Goal: Task Accomplishment & Management: Complete application form

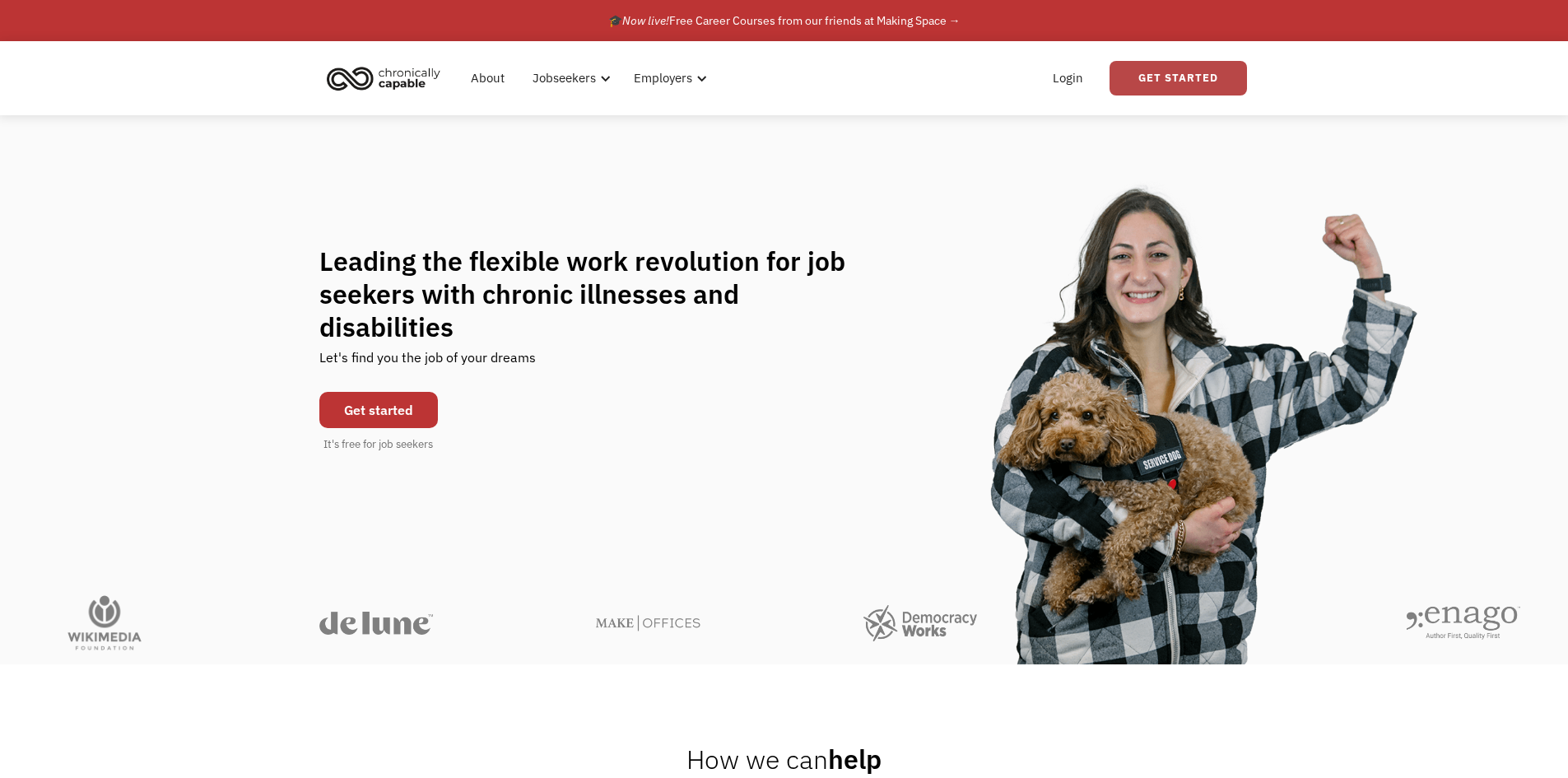
click at [1139, 83] on link "Get Started" at bounding box center [1178, 78] width 138 height 35
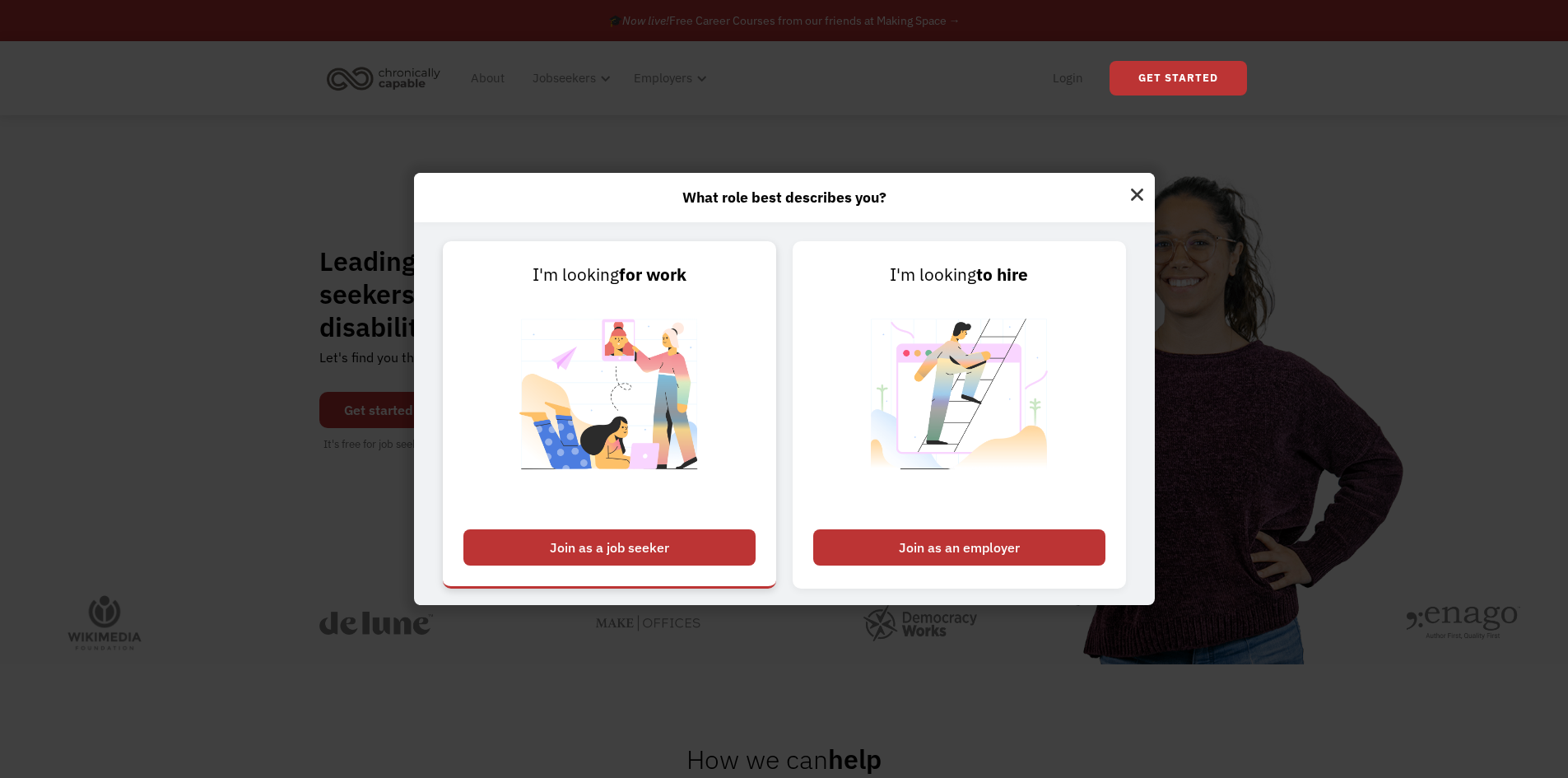
click at [666, 544] on div "Join as a job seeker" at bounding box center [610, 548] width 293 height 37
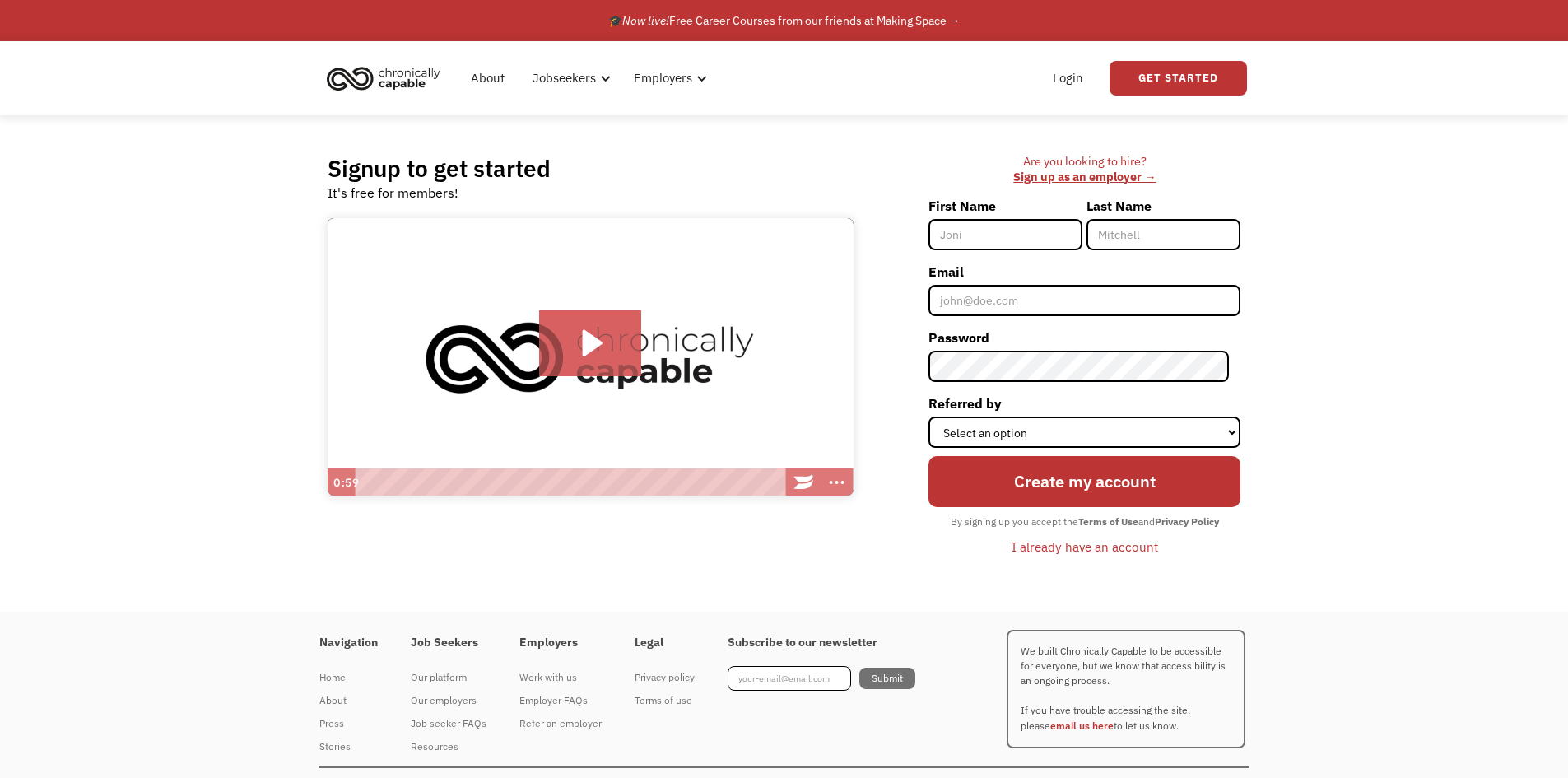
click at [1005, 239] on input "First Name" at bounding box center [1006, 235] width 154 height 32
type input "Chanelle"
type input "[PERSON_NAME]"
click at [1041, 294] on input "Email" at bounding box center [1085, 300] width 312 height 32
type input "[EMAIL_ADDRESS][DOMAIN_NAME]"
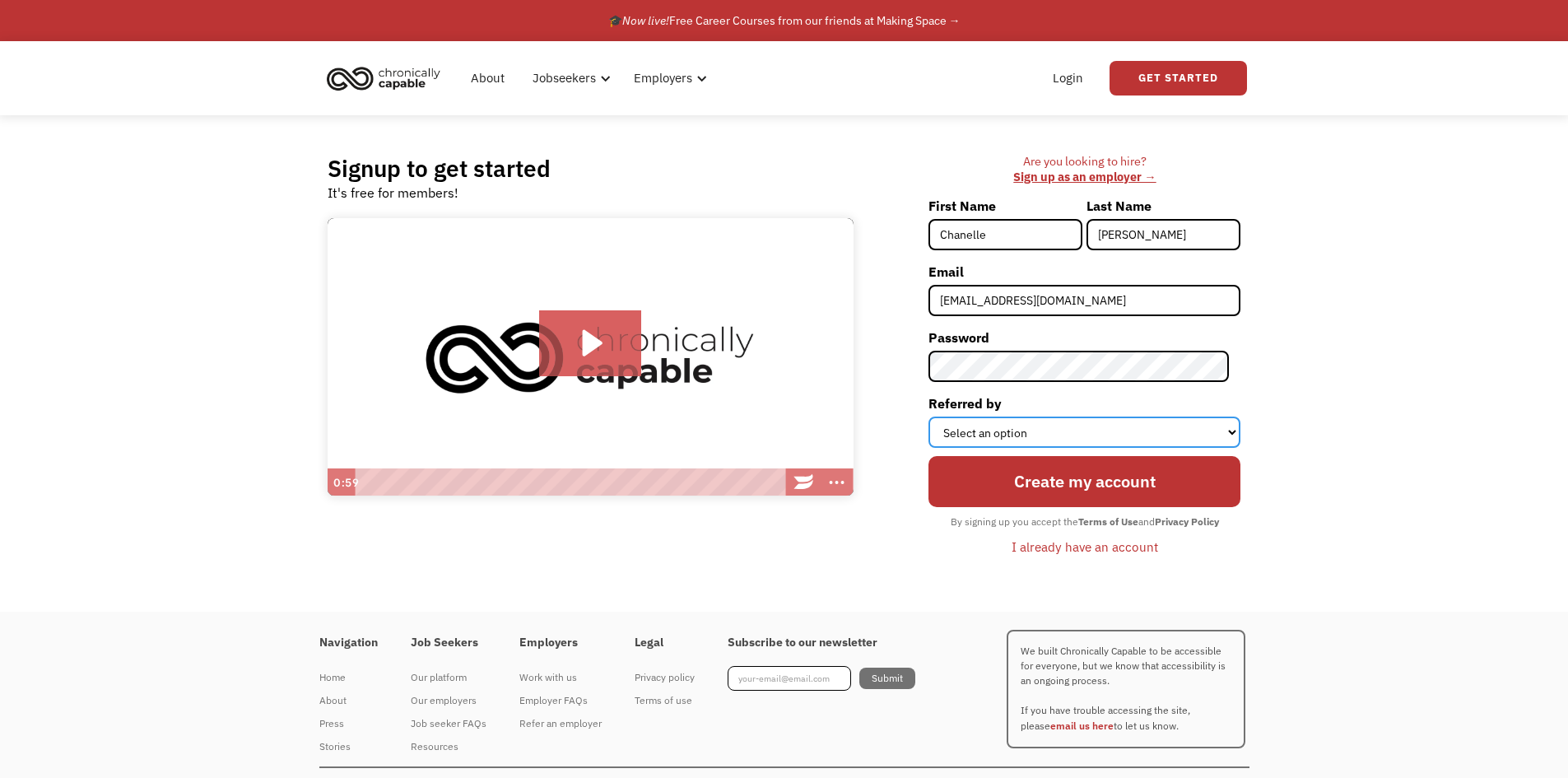
click at [1017, 422] on select "Select an option Instagram Facebook Twitter Search Engine News Article Word of …" at bounding box center [1085, 432] width 312 height 32
select select "Search Engine"
click at [940, 417] on select "Select an option Instagram Facebook Twitter Search Engine News Article Word of …" at bounding box center [1085, 432] width 312 height 32
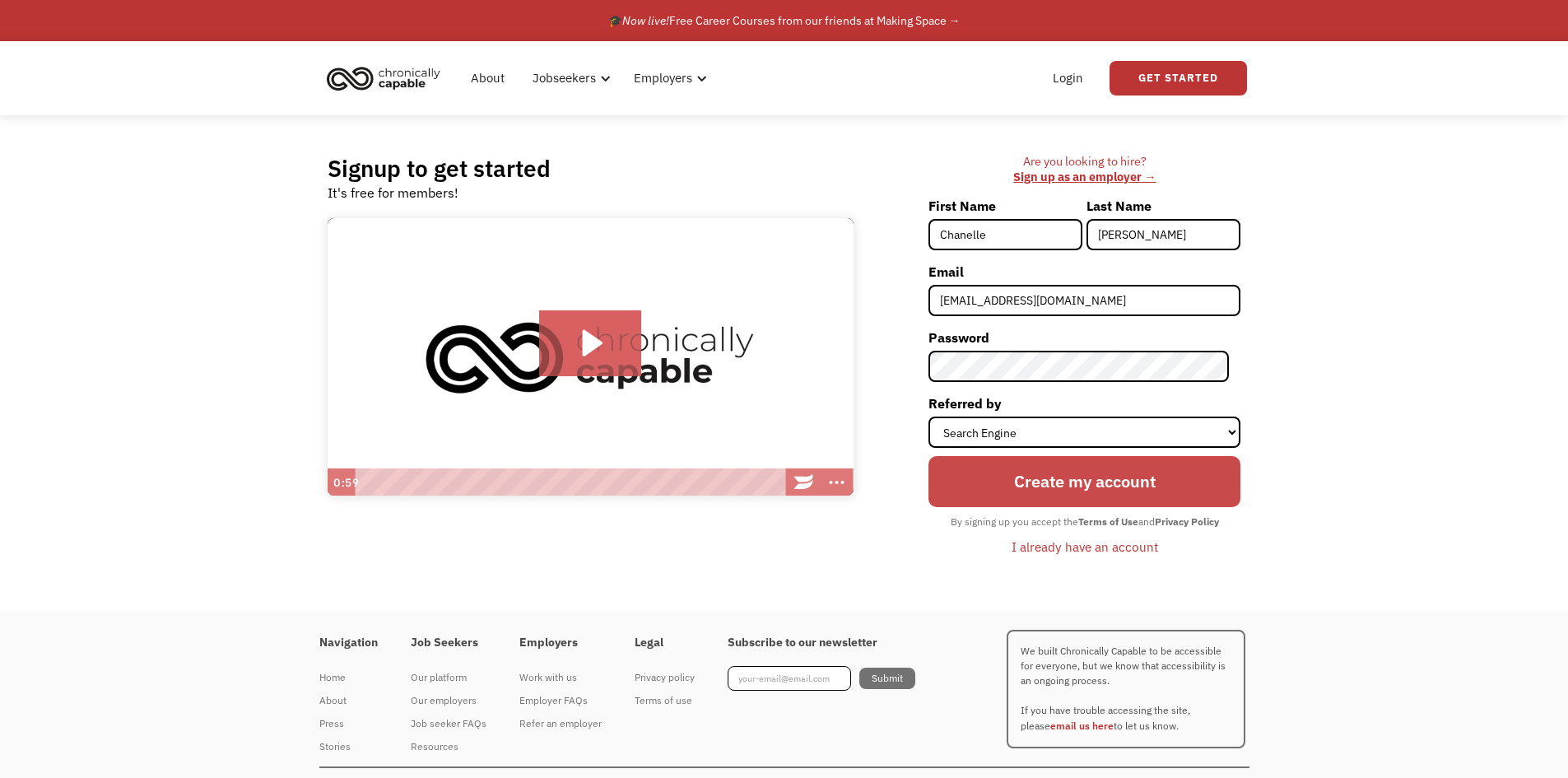
click at [1021, 478] on input "Create my account" at bounding box center [1085, 481] width 312 height 51
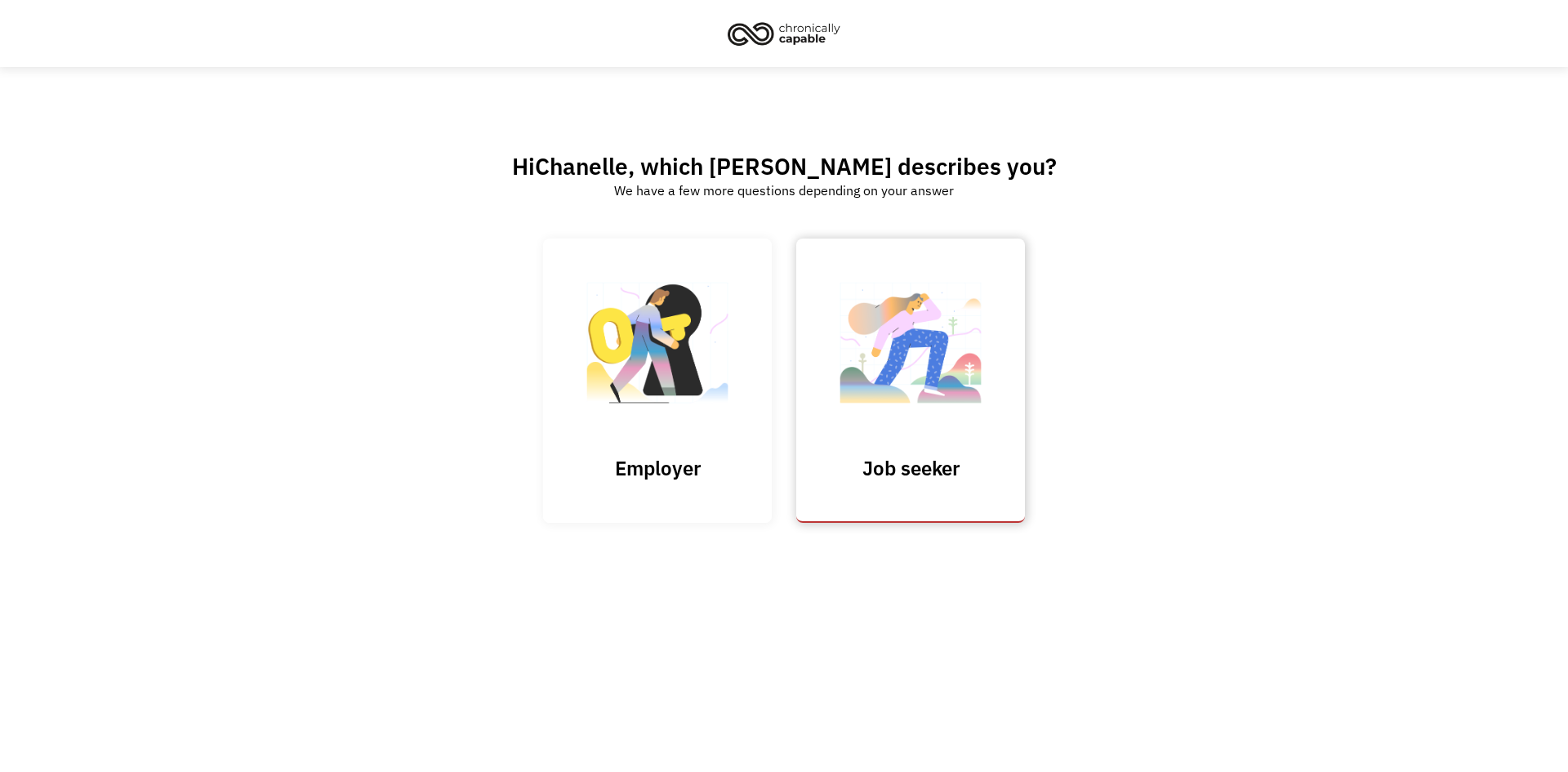
click at [928, 435] on link "Job seeker" at bounding box center [910, 380] width 228 height 284
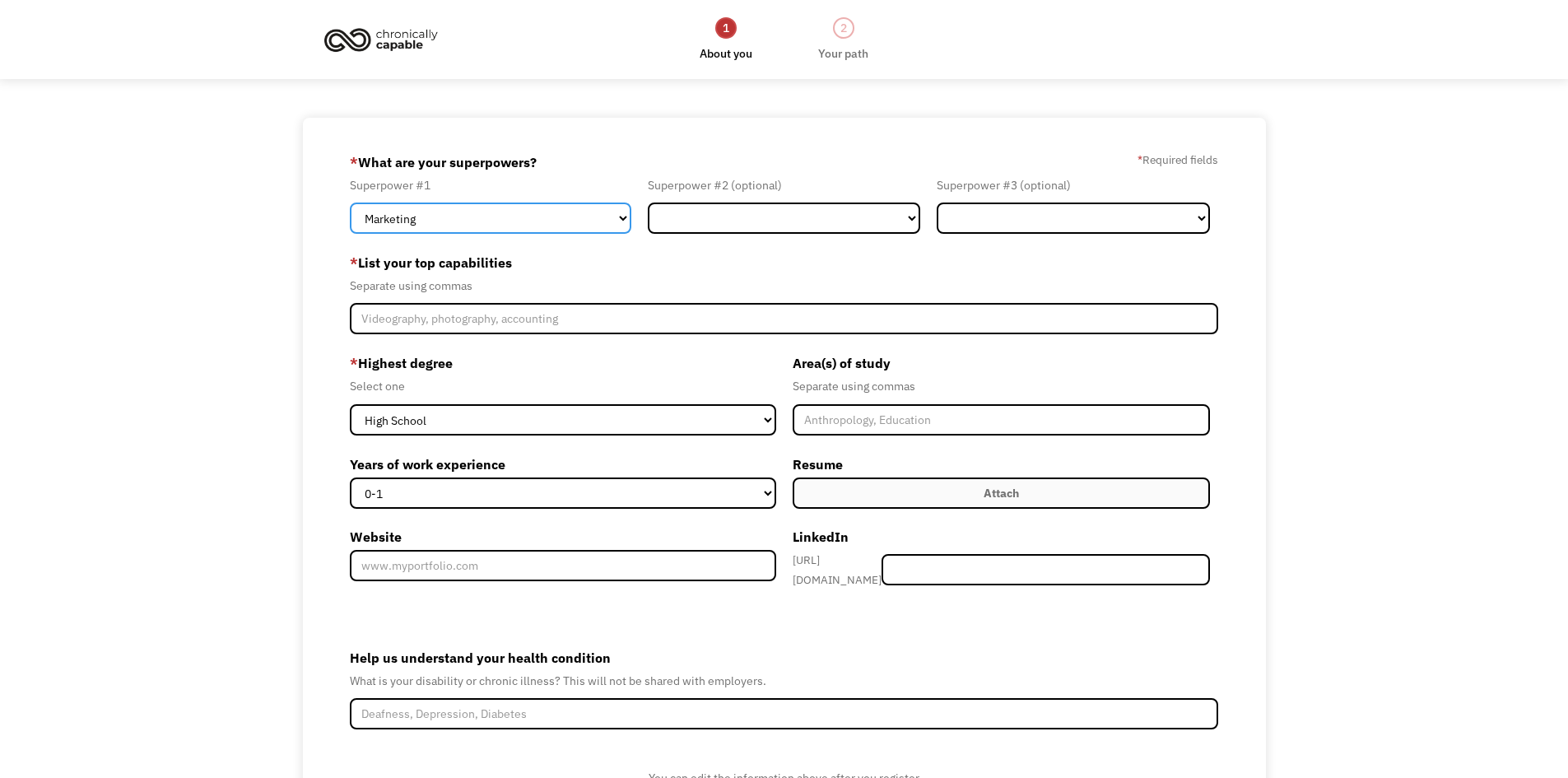
click at [574, 230] on select "Marketing Human Resources Finance Technology Operations Sales Industrial & Manu…" at bounding box center [491, 218] width 282 height 32
select select "Healthcare"
click at [350, 202] on select "Marketing Human Resources Finance Technology Operations Sales Industrial & Manu…" at bounding box center [491, 218] width 282 height 32
click at [811, 236] on form "68e42cad4f02b41bca1bbc73 chanellephelps6@gmail.com Chanelle Phelps Search Engin…" at bounding box center [784, 506] width 869 height 714
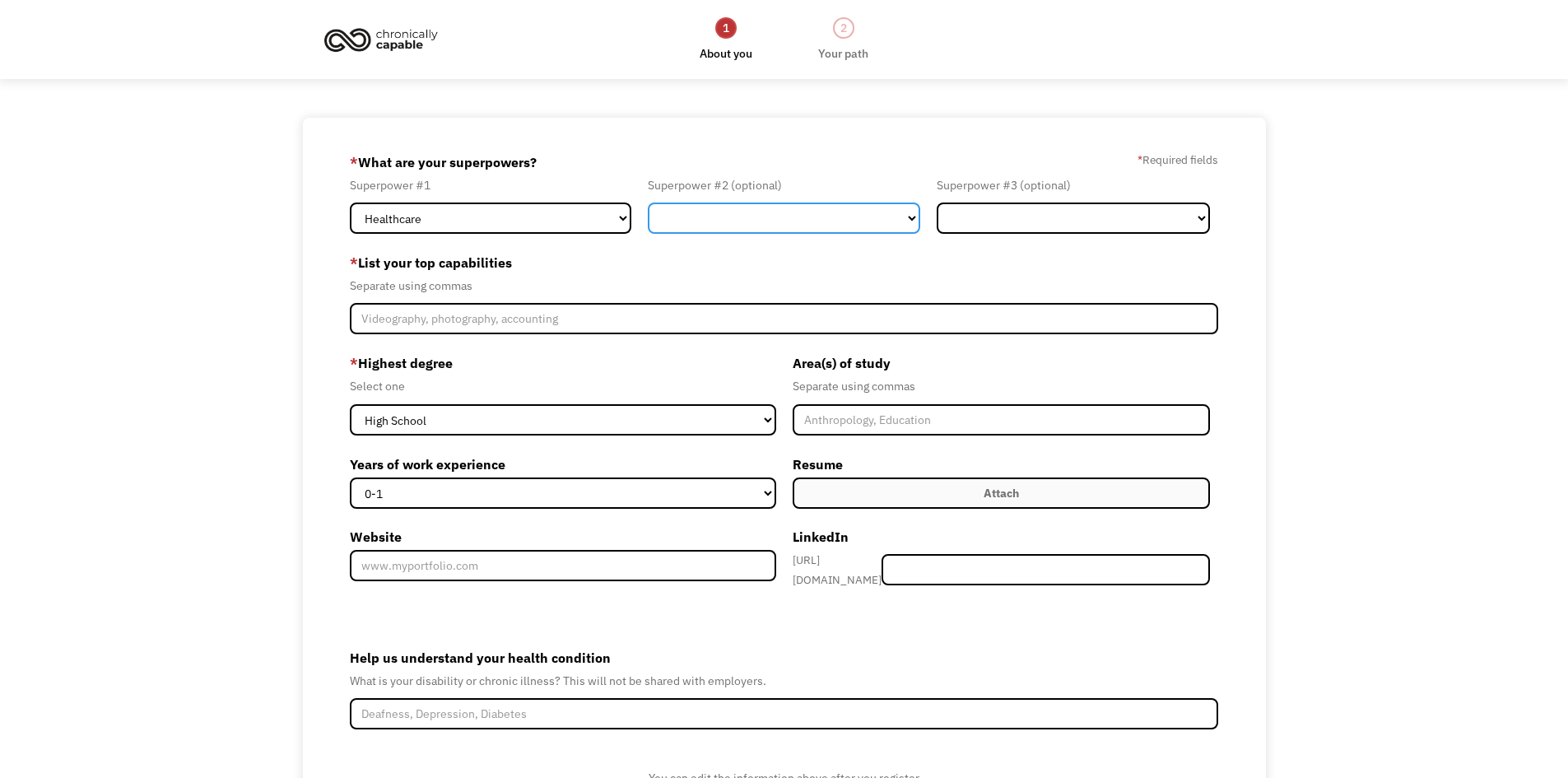
click at [828, 214] on select "Marketing Human Resources Finance Technology Operations Sales Industrial & Manu…" at bounding box center [784, 218] width 273 height 32
select select "Human Resources"
click at [648, 202] on select "Marketing Human Resources Finance Technology Operations Sales Industrial & Manu…" at bounding box center [784, 218] width 273 height 32
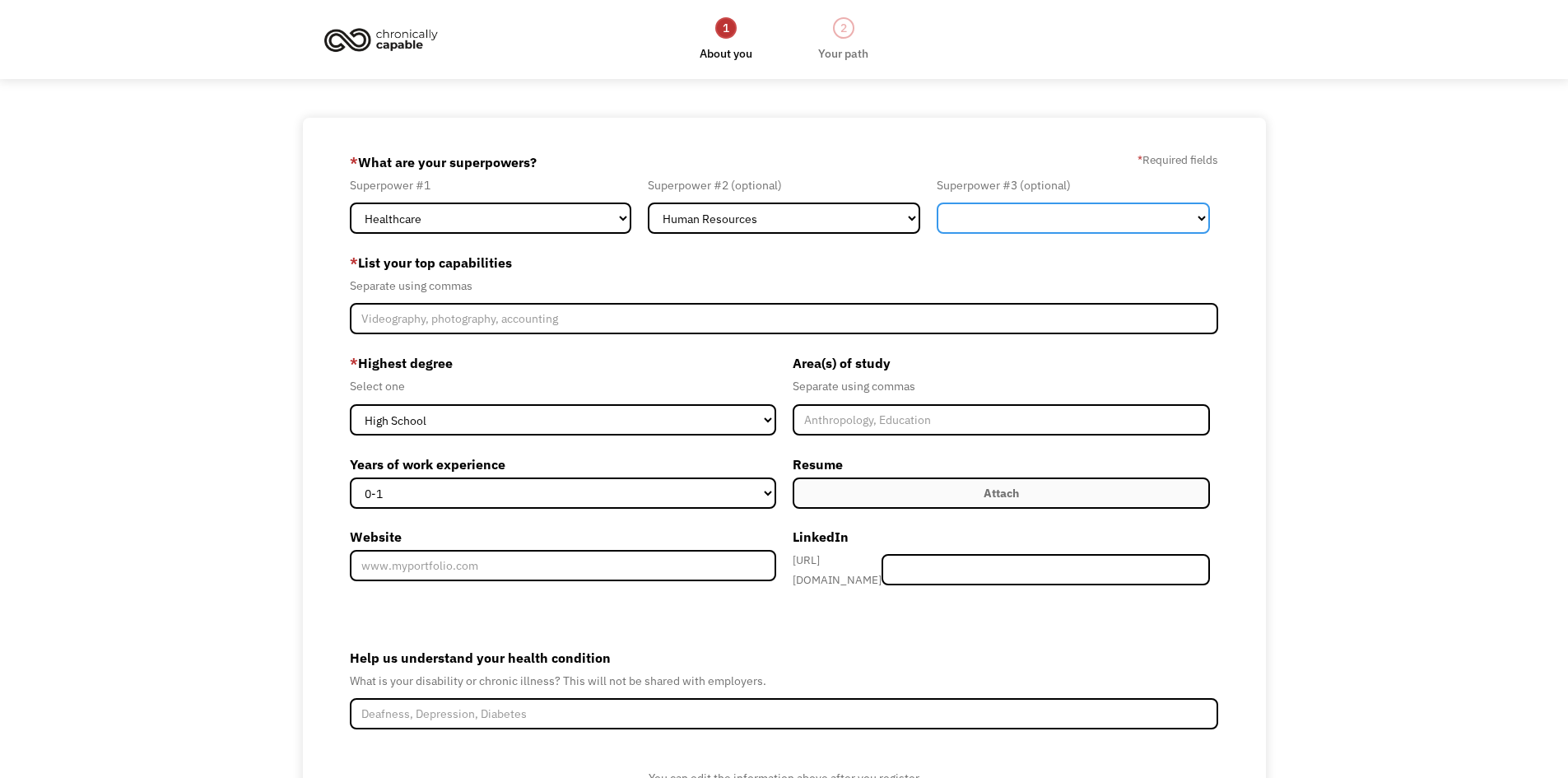
click at [964, 220] on select "Marketing Human Resources Finance Technology Operations Sales Industrial & Manu…" at bounding box center [1073, 218] width 273 height 32
select select "Operations"
click at [937, 202] on select "Marketing Human Resources Finance Technology Operations Sales Industrial & Manu…" at bounding box center [1073, 218] width 273 height 32
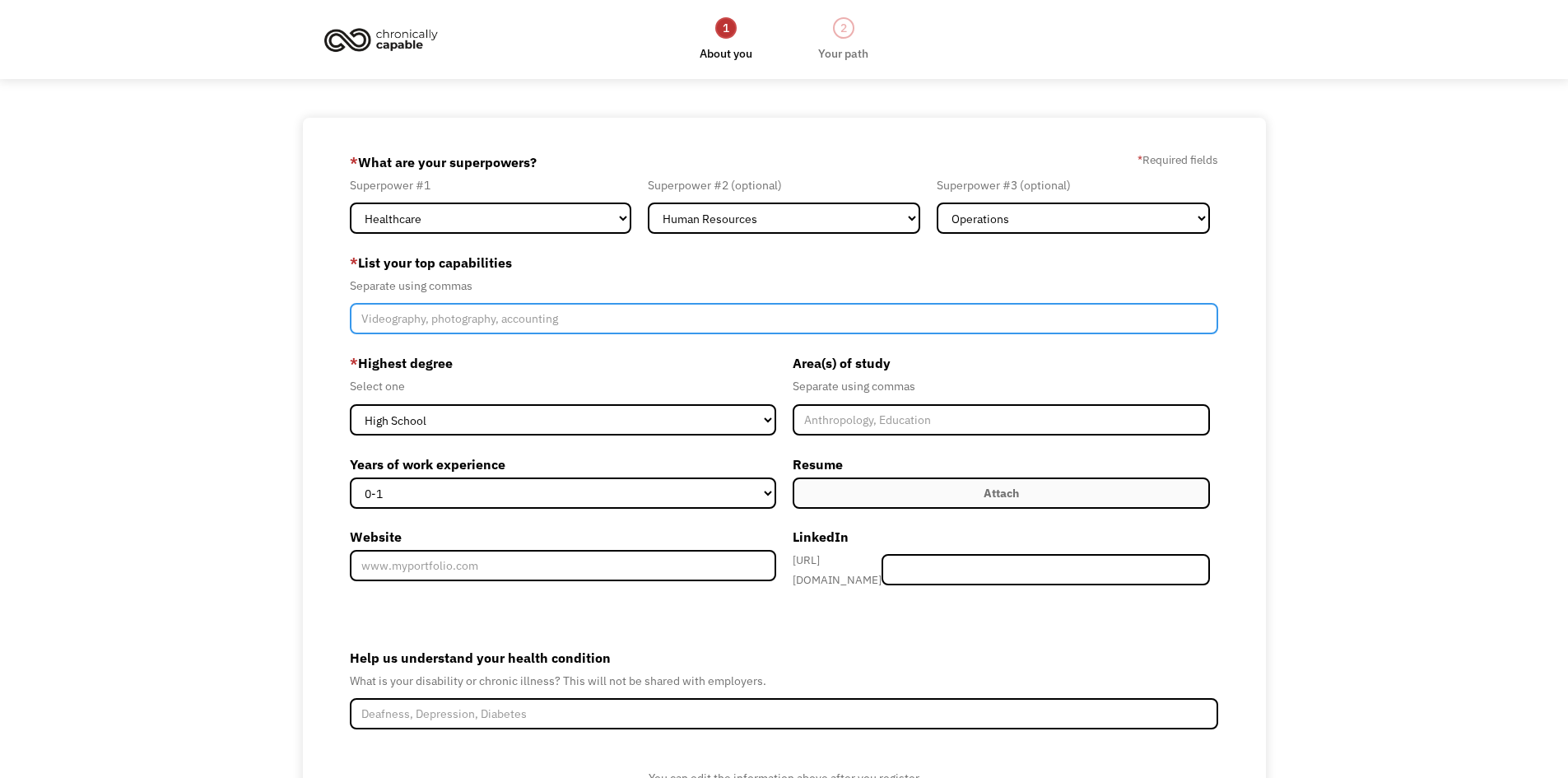
click at [452, 322] on input "Member-Create-Step1" at bounding box center [784, 319] width 869 height 32
type input "e"
drag, startPoint x: 454, startPoint y: 322, endPoint x: 232, endPoint y: 344, distance: 223.1
click at [232, 344] on div "68e42cad4f02b41bca1bbc73 chanellephelps6@gmail.com Chanelle Phelps Search Engin…" at bounding box center [784, 506] width 1568 height 776
type input "o"
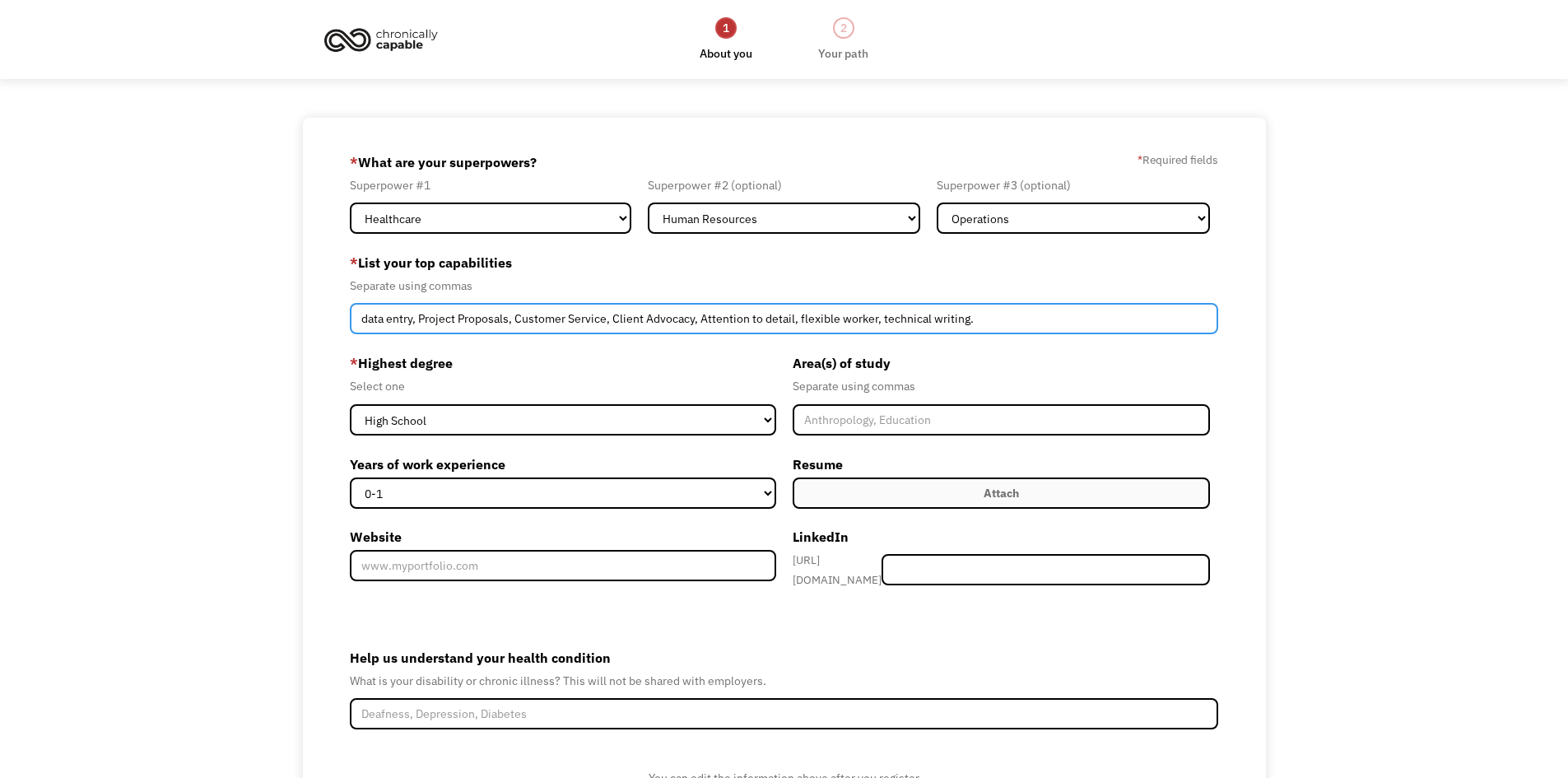
type input "data entry, Project Proposals, Customer Service, Client Advocacy, Attention to …"
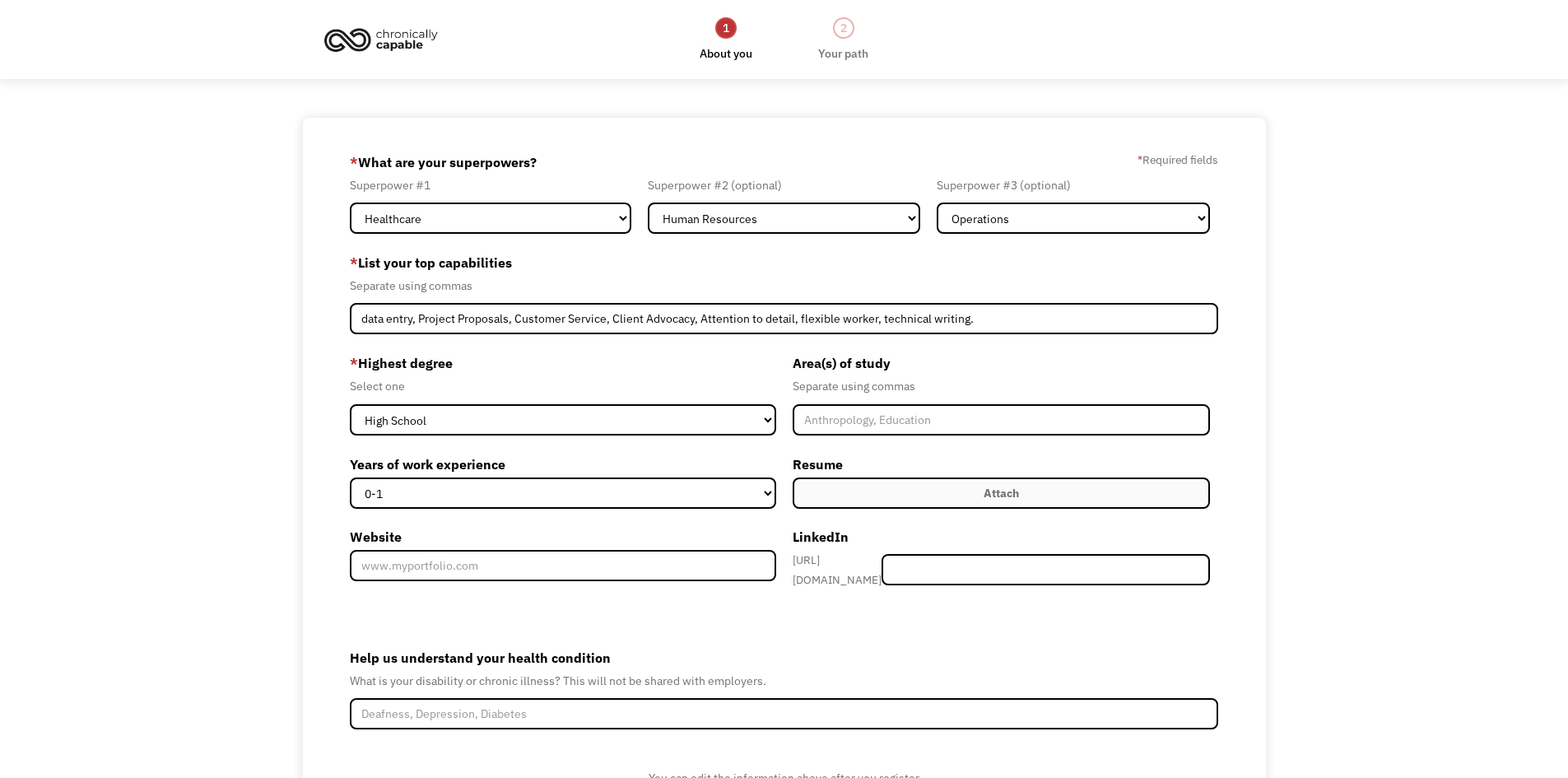
click at [408, 437] on div "* Highest degree Select one High School Associates Bachelors Master's PhD Years…" at bounding box center [568, 474] width 435 height 247
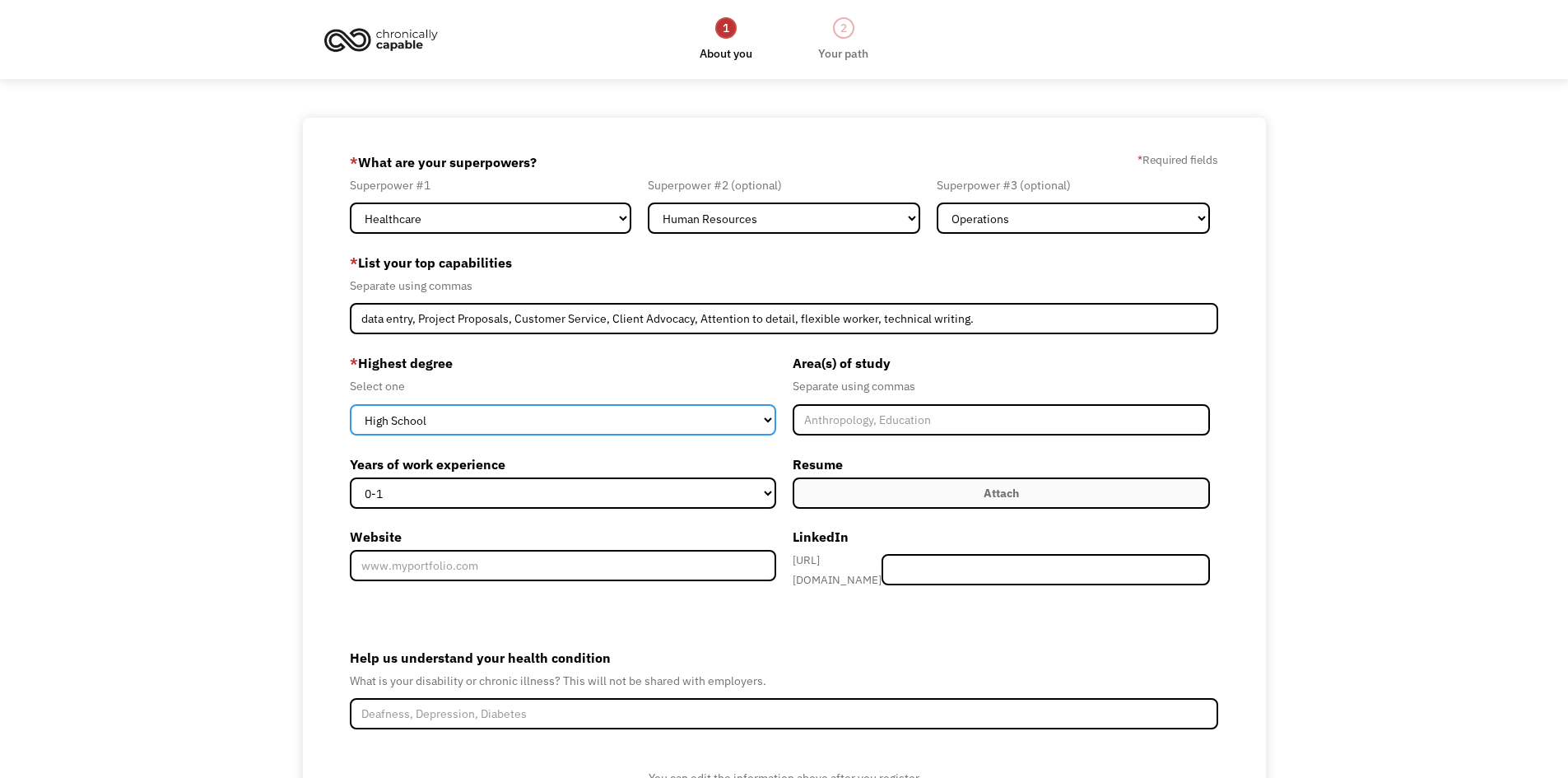
click at [414, 433] on select "High School Associates Bachelors Master's PhD" at bounding box center [563, 420] width 426 height 32
select select "bachelors"
click at [350, 404] on select "High School Associates Bachelors Master's PhD" at bounding box center [563, 420] width 426 height 32
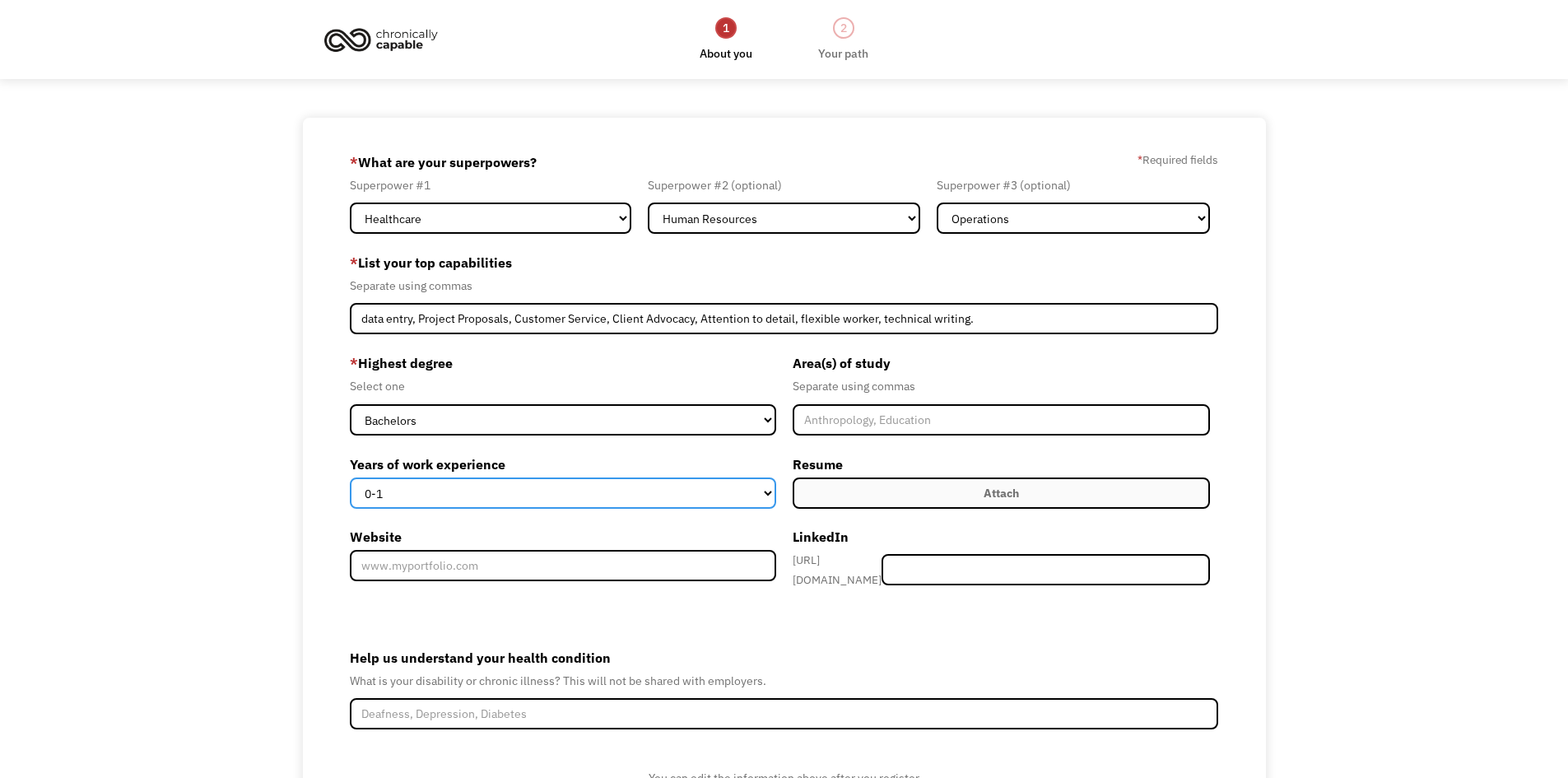
click at [410, 492] on select "0-1 2-4 5-10 11-15 15+" at bounding box center [563, 493] width 426 height 32
select select "11-15"
click at [350, 478] on select "0-1 2-4 5-10 11-15 15+" at bounding box center [563, 493] width 426 height 32
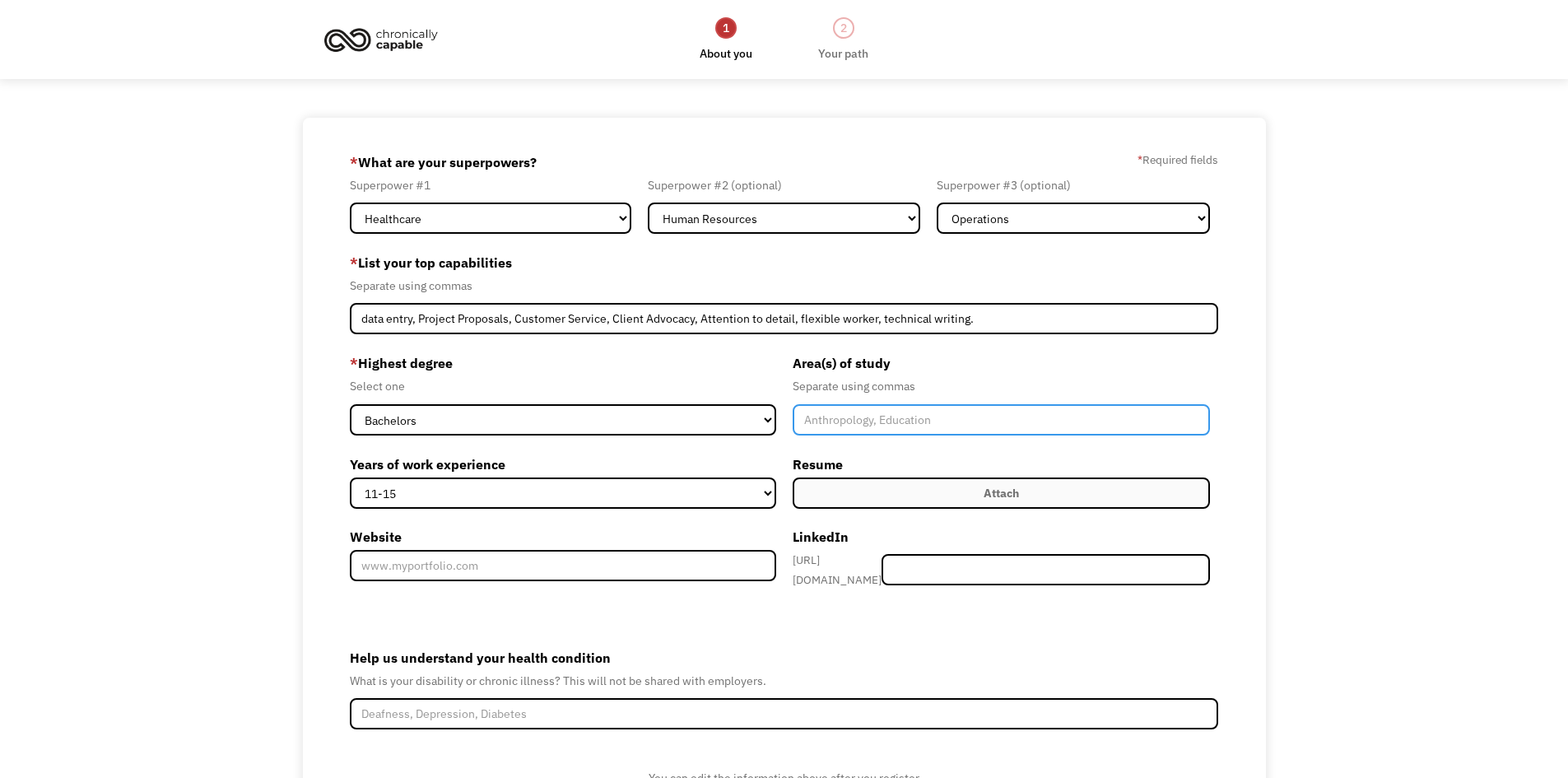
click at [931, 425] on input "Member-Create-Step1" at bounding box center [1002, 420] width 419 height 32
type input "T"
type input "Ethnic Studies, Women's Studies"
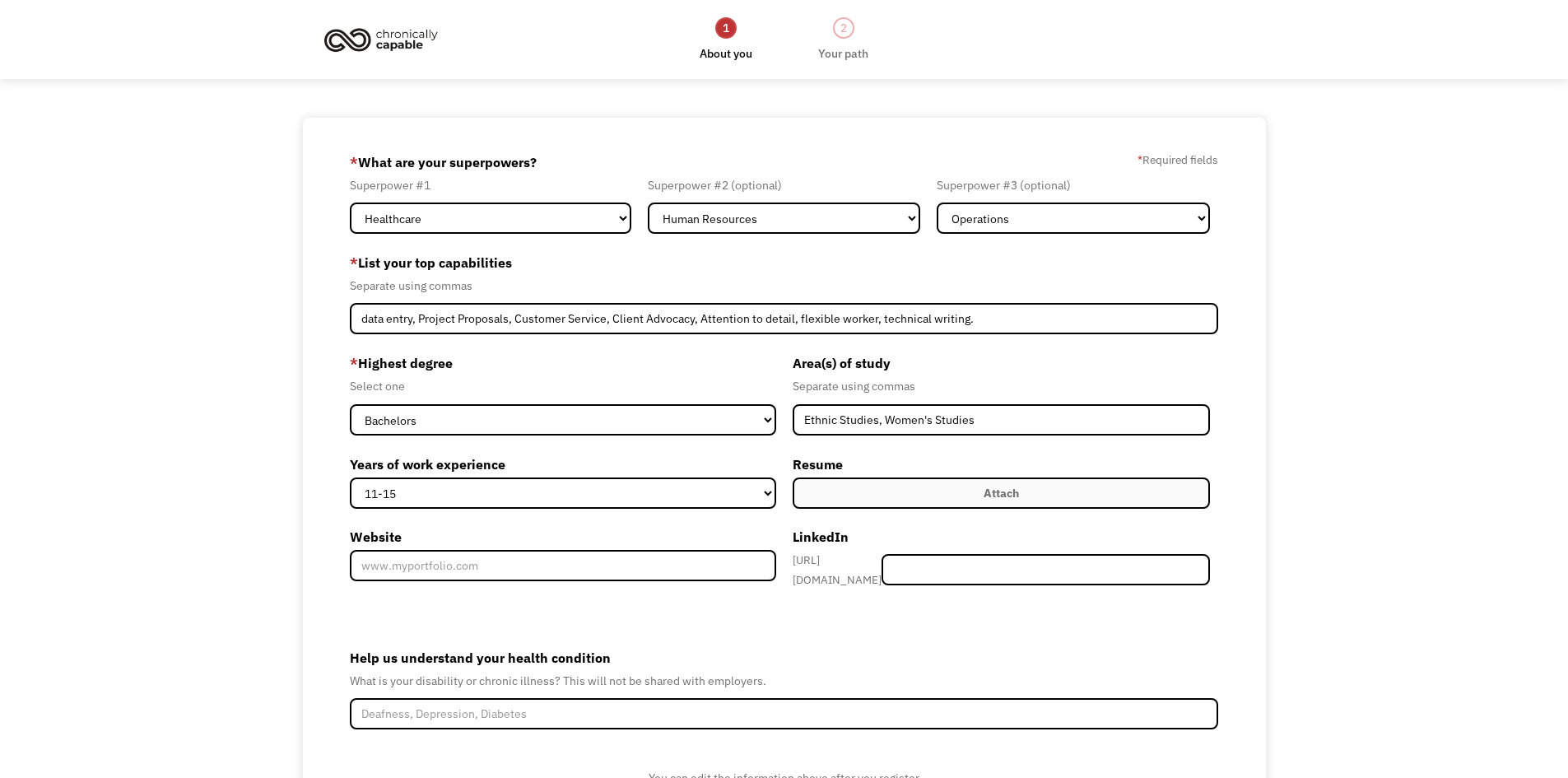
click at [902, 506] on label "Attach" at bounding box center [1002, 493] width 419 height 32
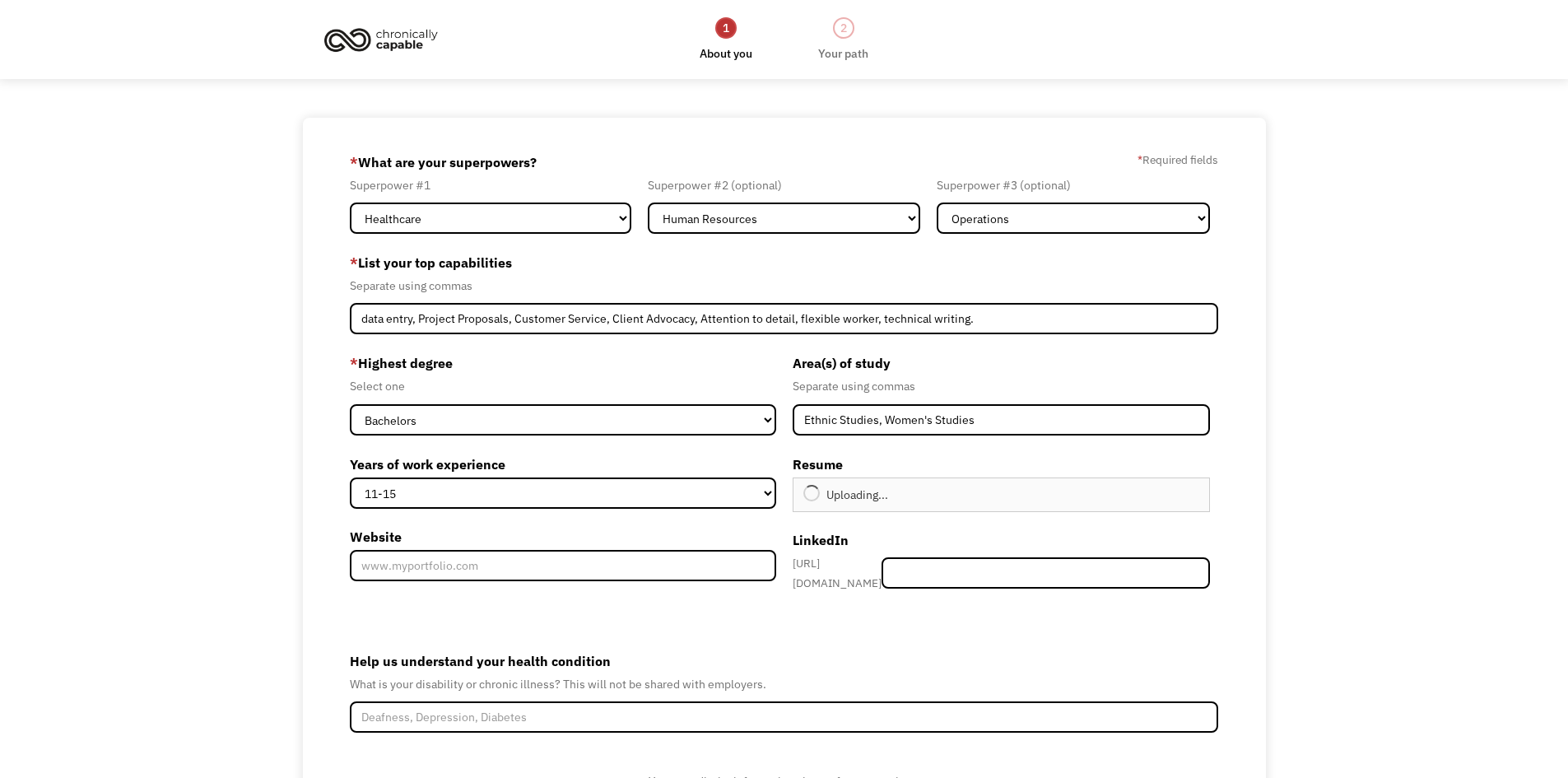
type input "Continue"
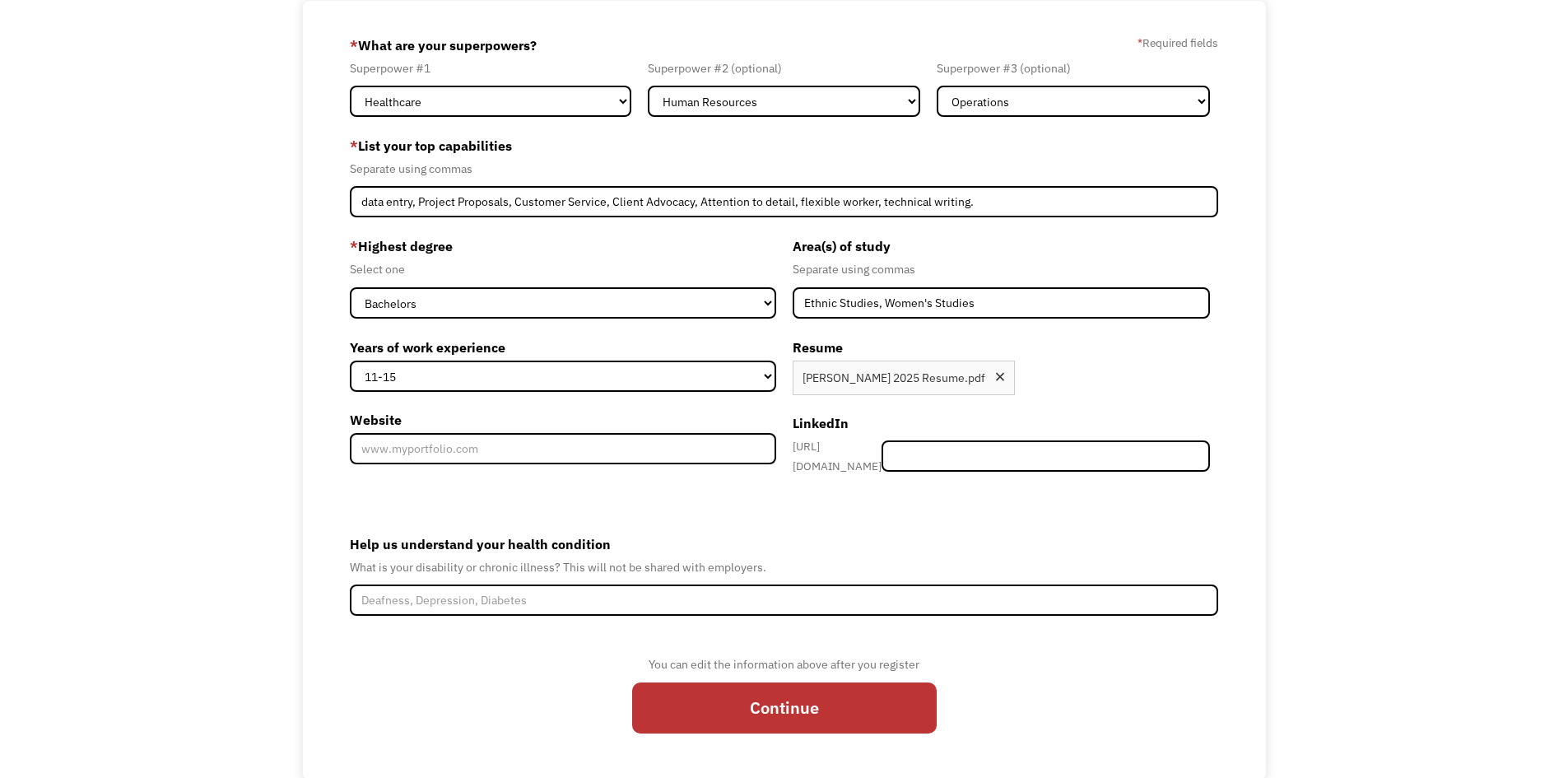
scroll to position [149, 0]
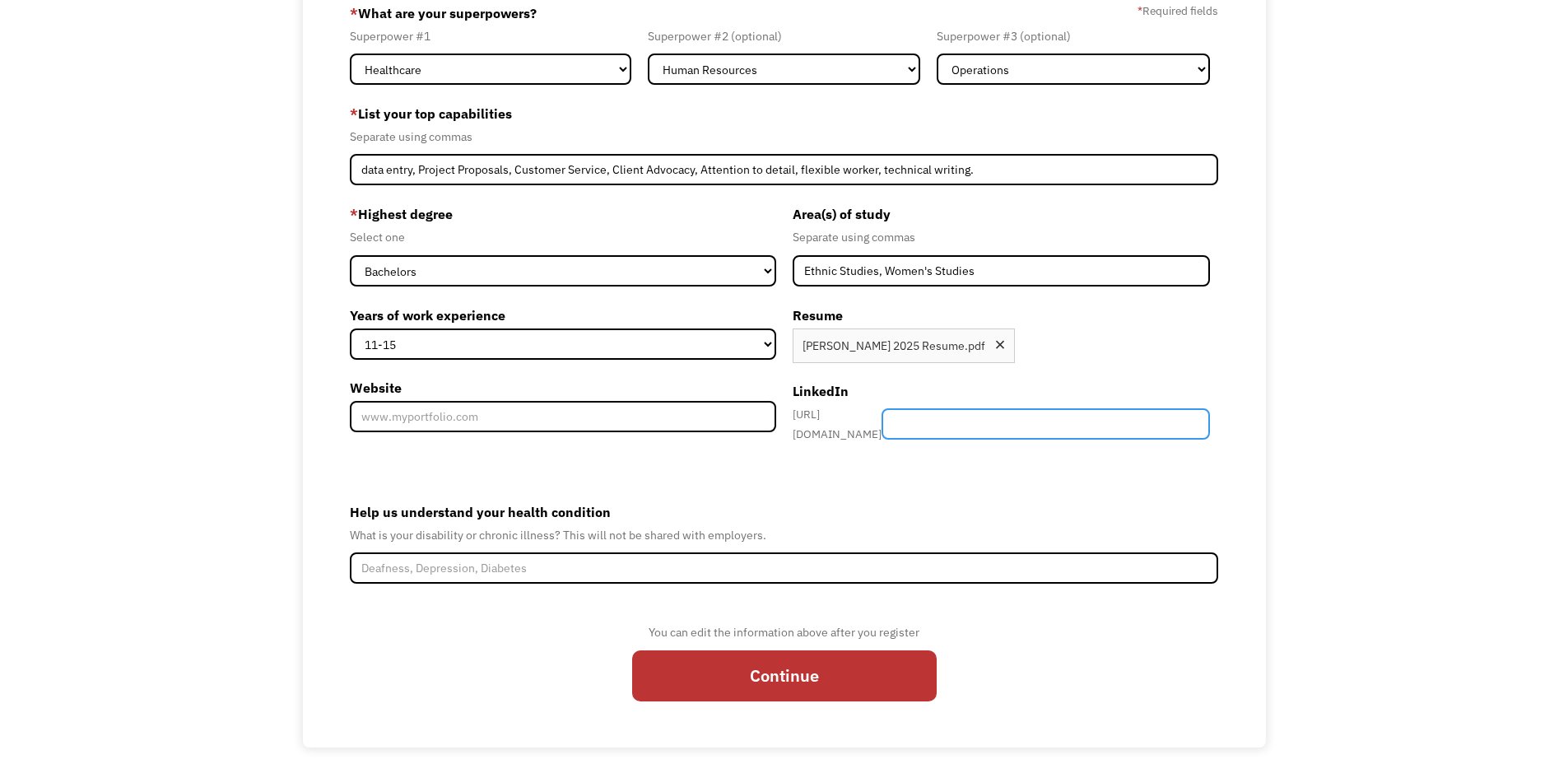
paste input "https://www.linkedin.com/in/chanelle-phelps-787b51112/"
type input "https://www.linkedin.com/in/chanelle-phelps-787b51112/"
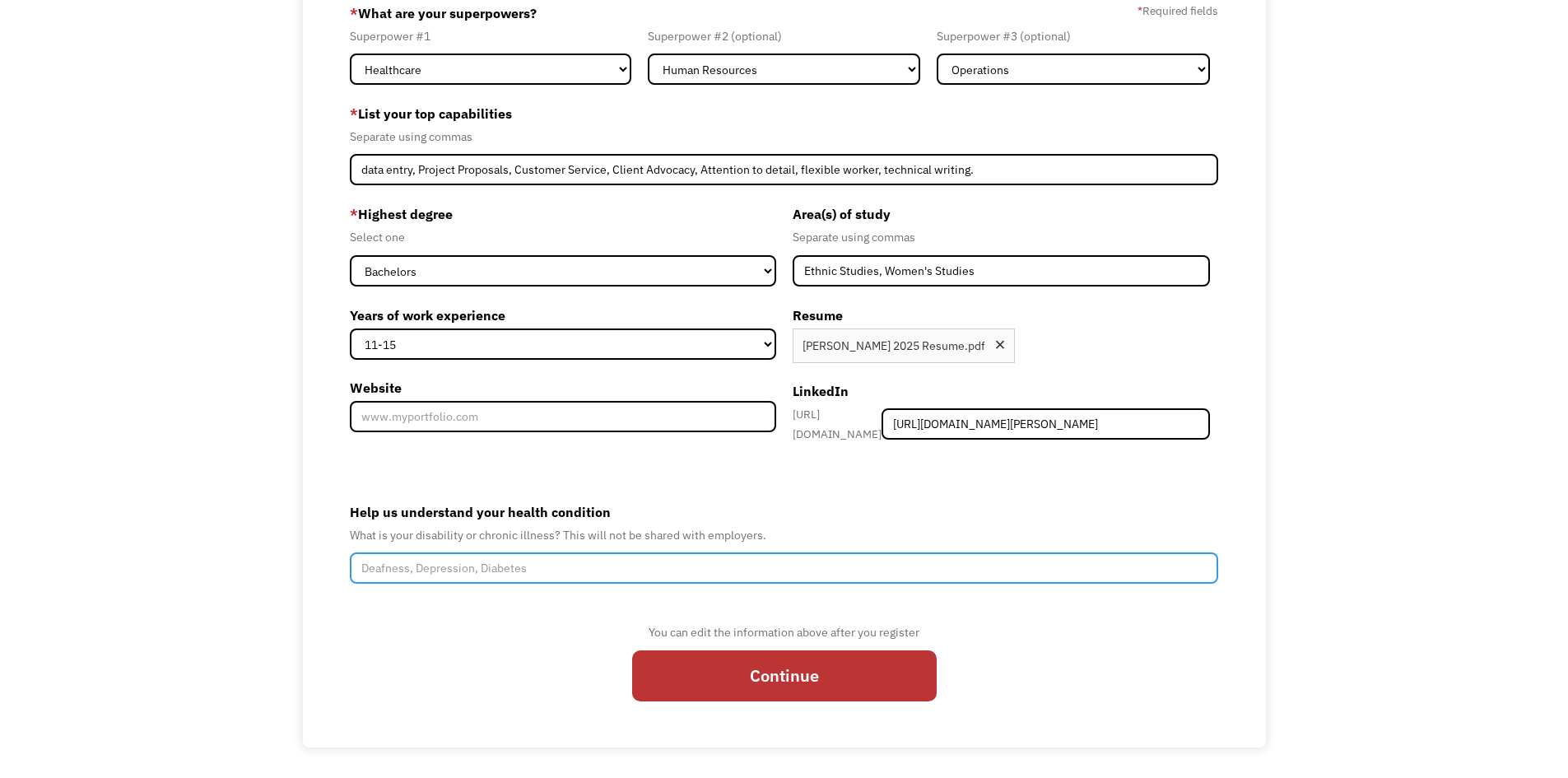
drag, startPoint x: 445, startPoint y: 554, endPoint x: 445, endPoint y: 596, distance: 42.0
click at [445, 588] on form "68e42cad4f02b41bca1bbc73 chanellephelps6@gmail.com Chanelle Phelps Search Engin…" at bounding box center [784, 358] width 869 height 717
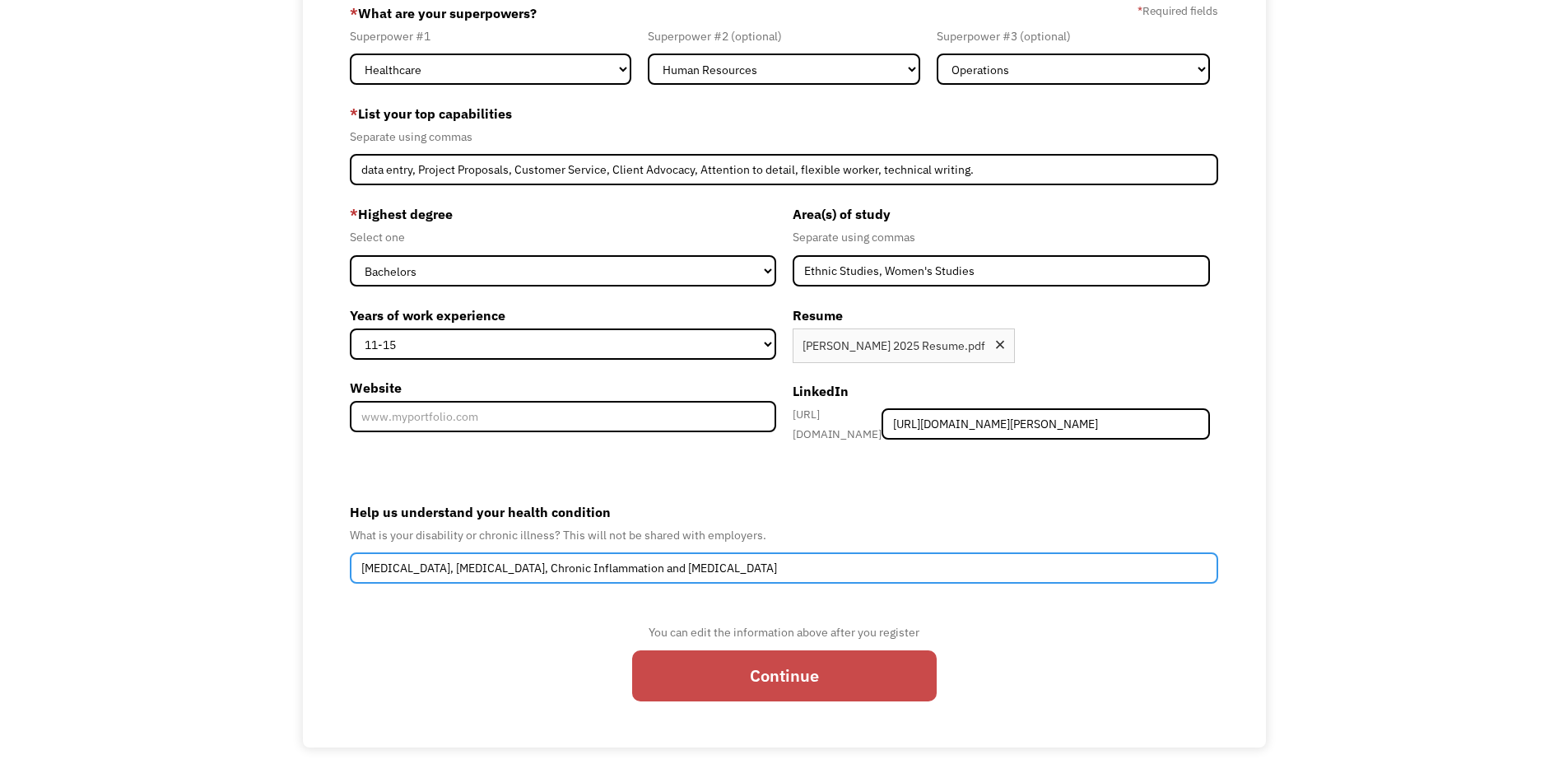
type input "Depression, PTSD, Chronic Inflammation and IBS"
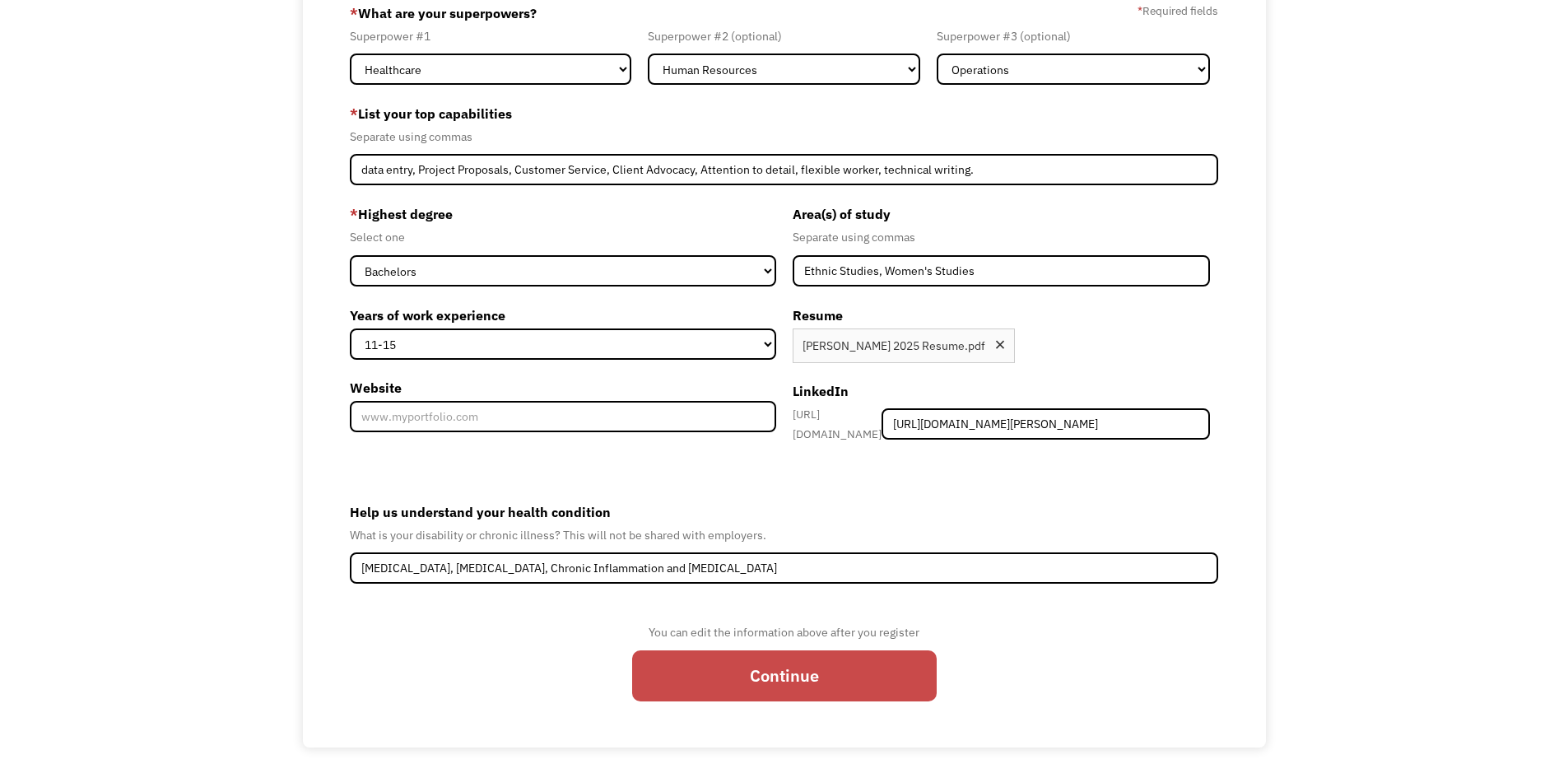
click at [726, 679] on input "Continue" at bounding box center [784, 676] width 304 height 51
type input "Please wait..."
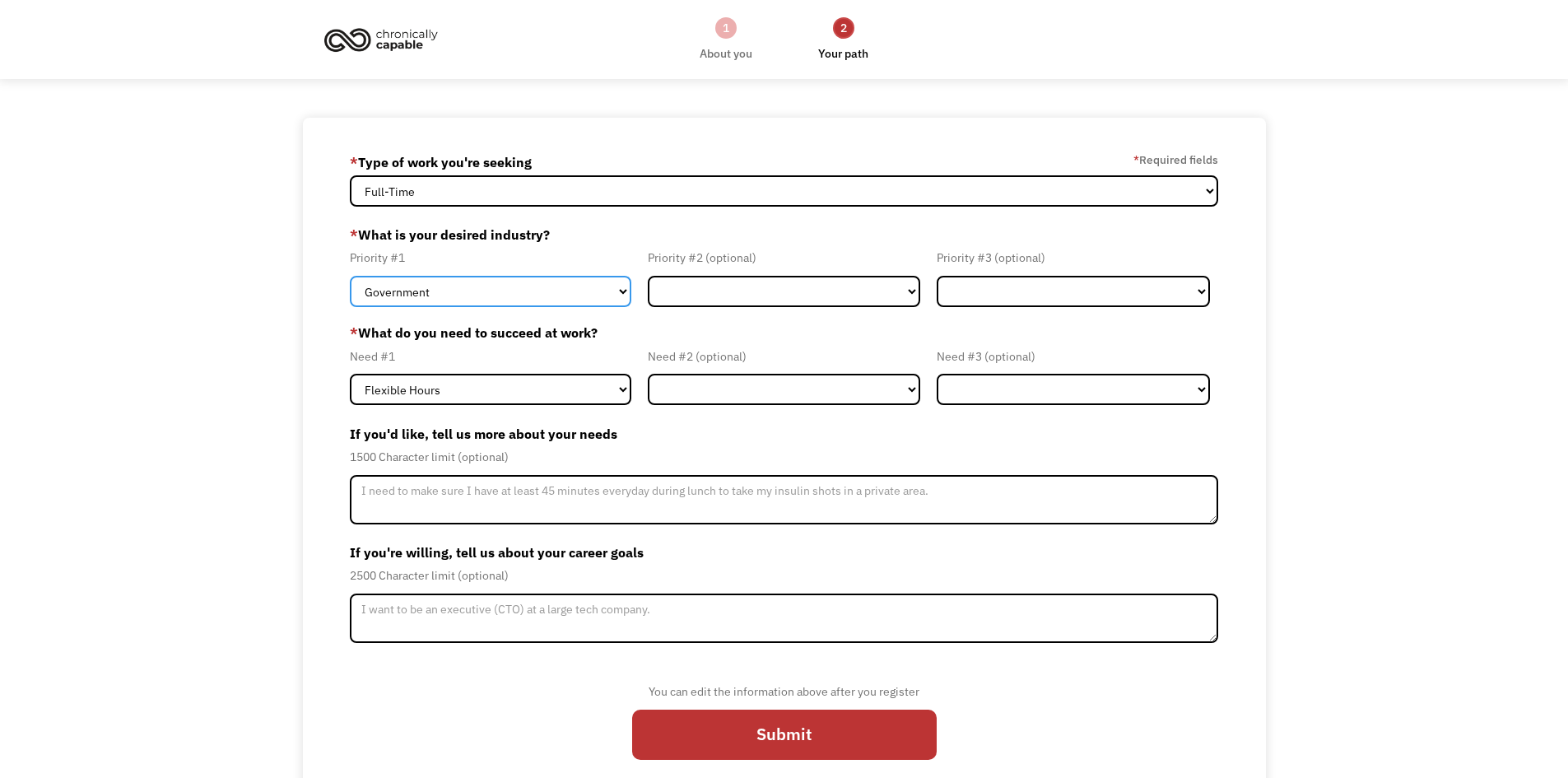
click at [556, 301] on select "Government Finance & Insurance Health & Social Care Tech & Engineering Creative…" at bounding box center [491, 292] width 282 height 32
select select "Health & Social Care"
click at [350, 276] on select "Government Finance & Insurance Health & Social Care Tech & Engineering Creative…" at bounding box center [491, 292] width 282 height 32
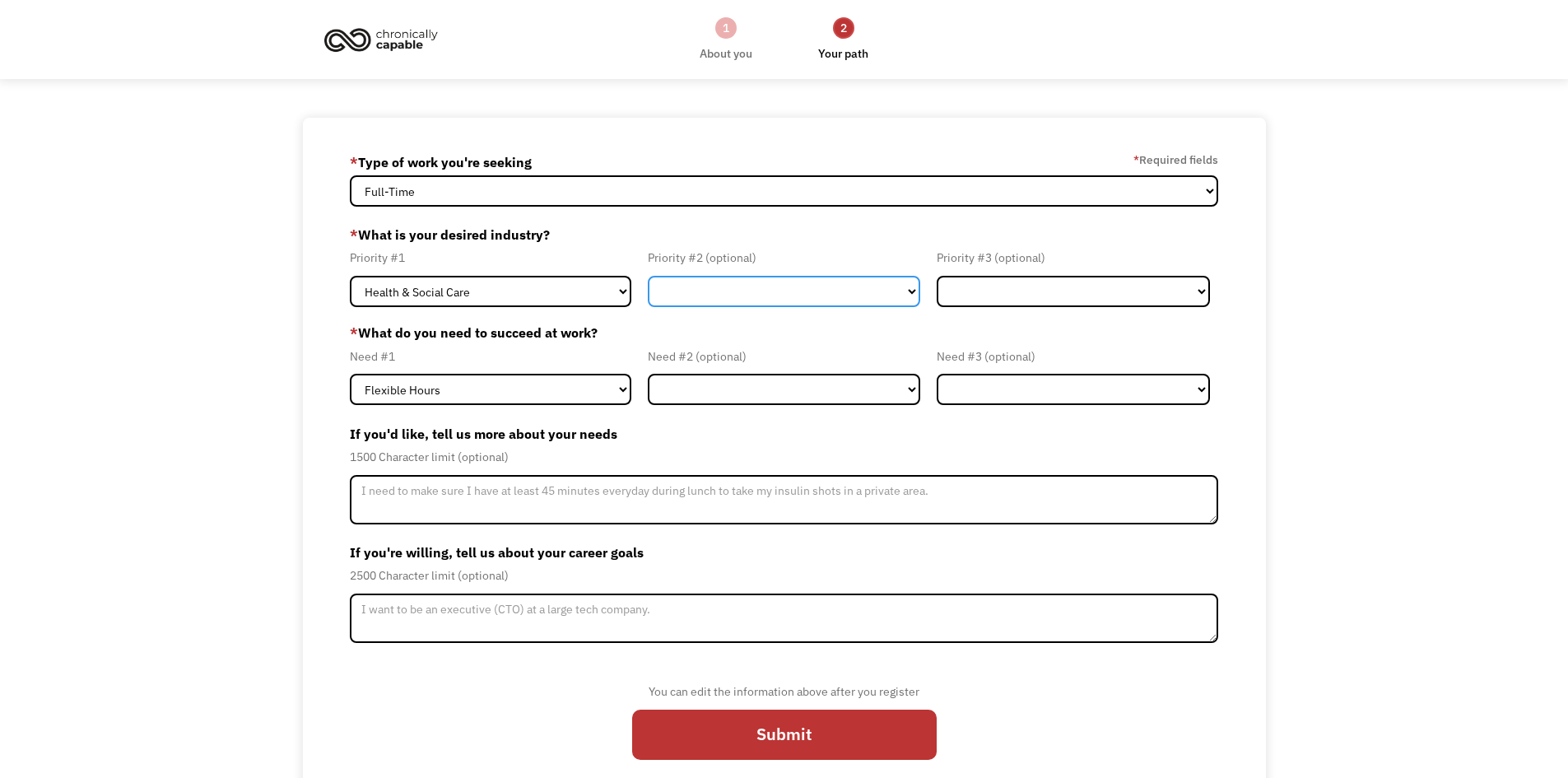
click at [673, 301] on select "Government Finance & Insurance Health & Social Care Tech & Engineering Creative…" at bounding box center [784, 292] width 273 height 32
select select "Administrative"
click at [648, 276] on select "Government Finance & Insurance Health & Social Care Tech & Engineering Creative…" at bounding box center [784, 292] width 273 height 32
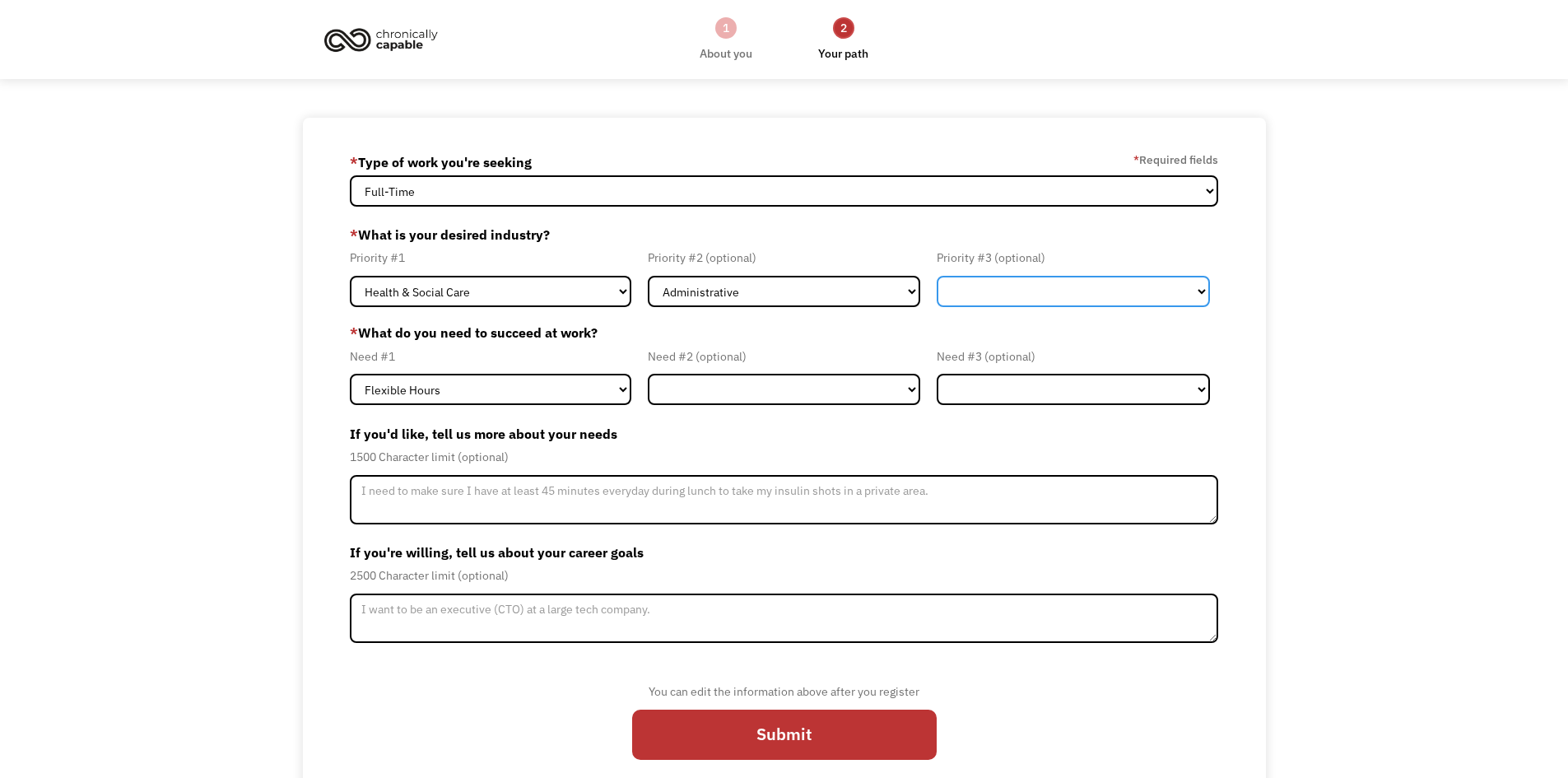
click at [1057, 283] on select "Government Finance & Insurance Health & Social Care Tech & Engineering Creative…" at bounding box center [1073, 292] width 273 height 32
select select "Creative & Design"
click at [937, 276] on select "Government Finance & Insurance Health & Social Care Tech & Engineering Creative…" at bounding box center [1073, 292] width 273 height 32
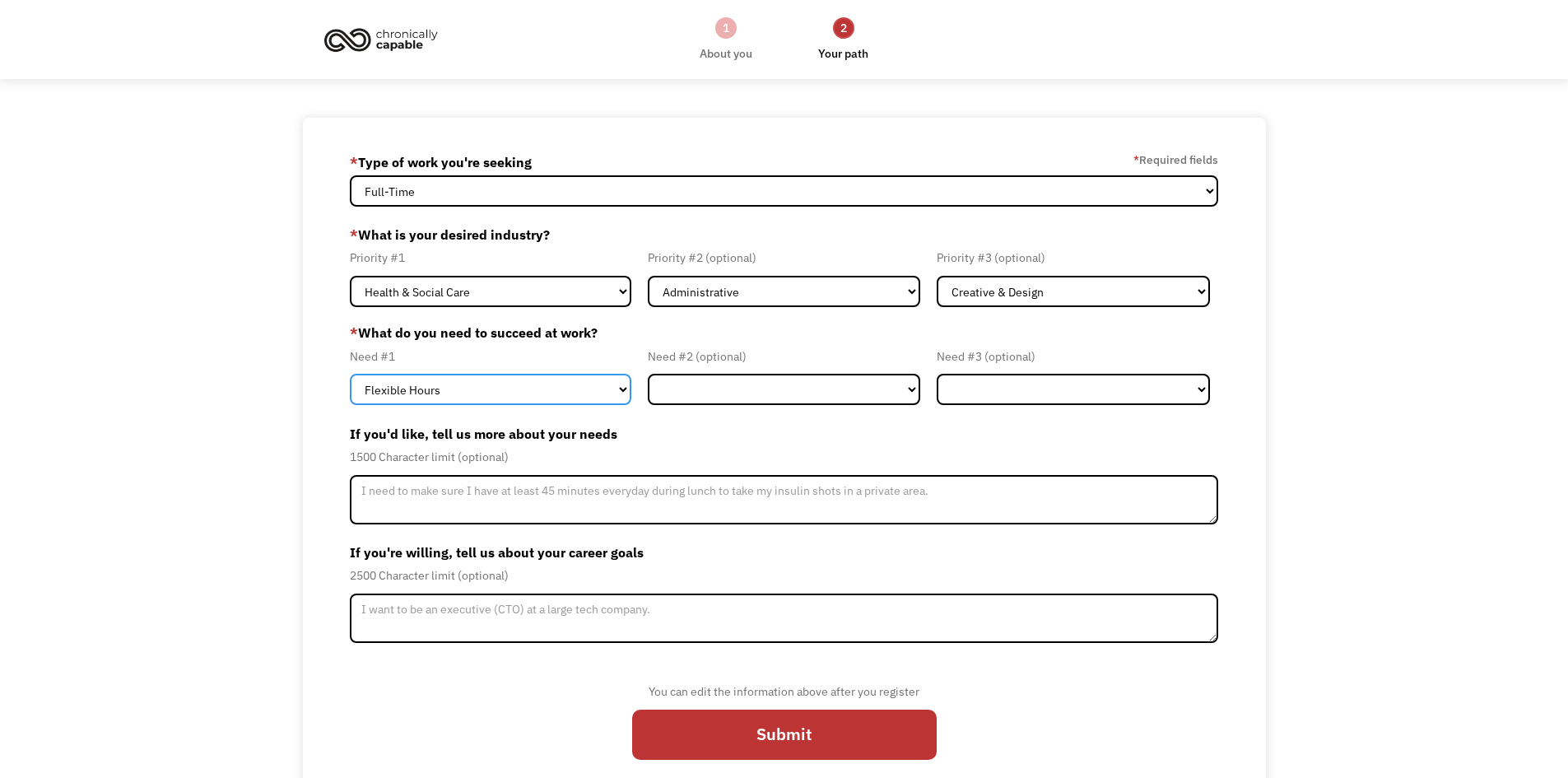
click at [515, 388] on select "Flexible Hours Remote Work Service Animal On-site Accommodations Visual Support…" at bounding box center [491, 389] width 282 height 32
select select "Remote Work"
click at [350, 374] on select "Flexible Hours Remote Work Service Animal On-site Accommodations Visual Support…" at bounding box center [491, 389] width 282 height 32
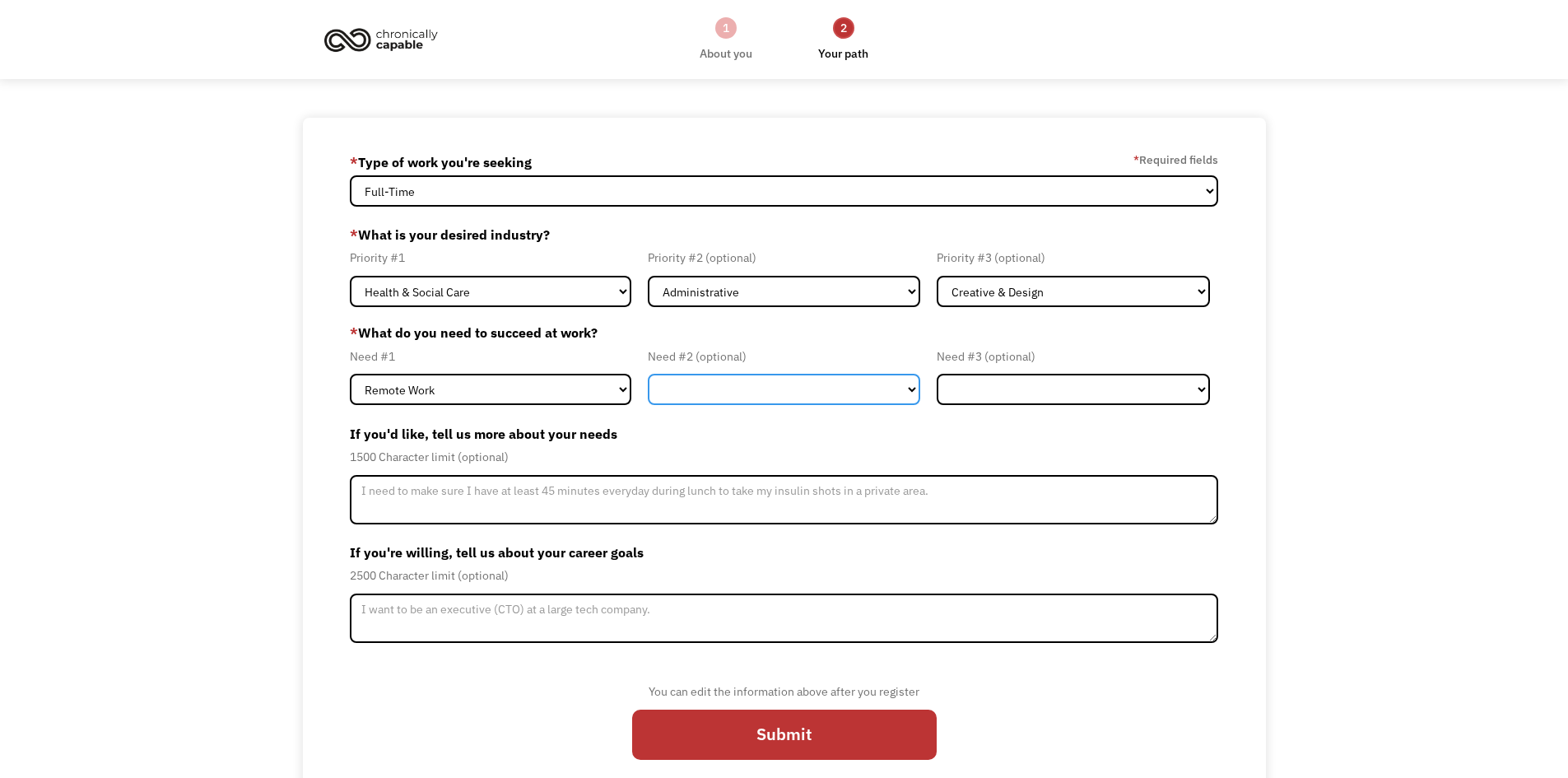
click at [758, 383] on select "Flexible Hours Remote Work Service Animal On-site Accommodations Visual Support…" at bounding box center [784, 389] width 273 height 32
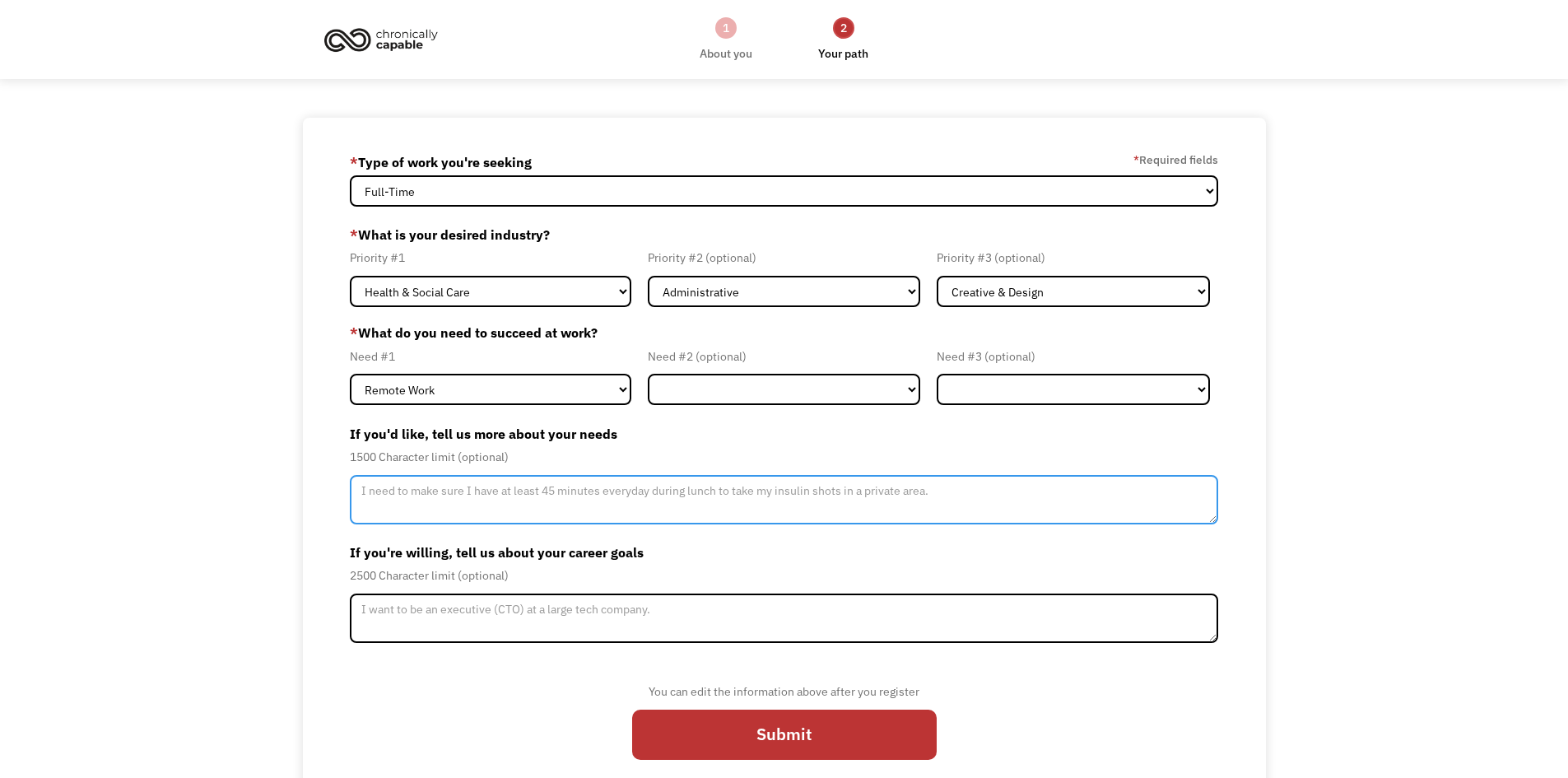
click at [492, 517] on textarea "Member-Update-Form-Step2" at bounding box center [784, 500] width 869 height 49
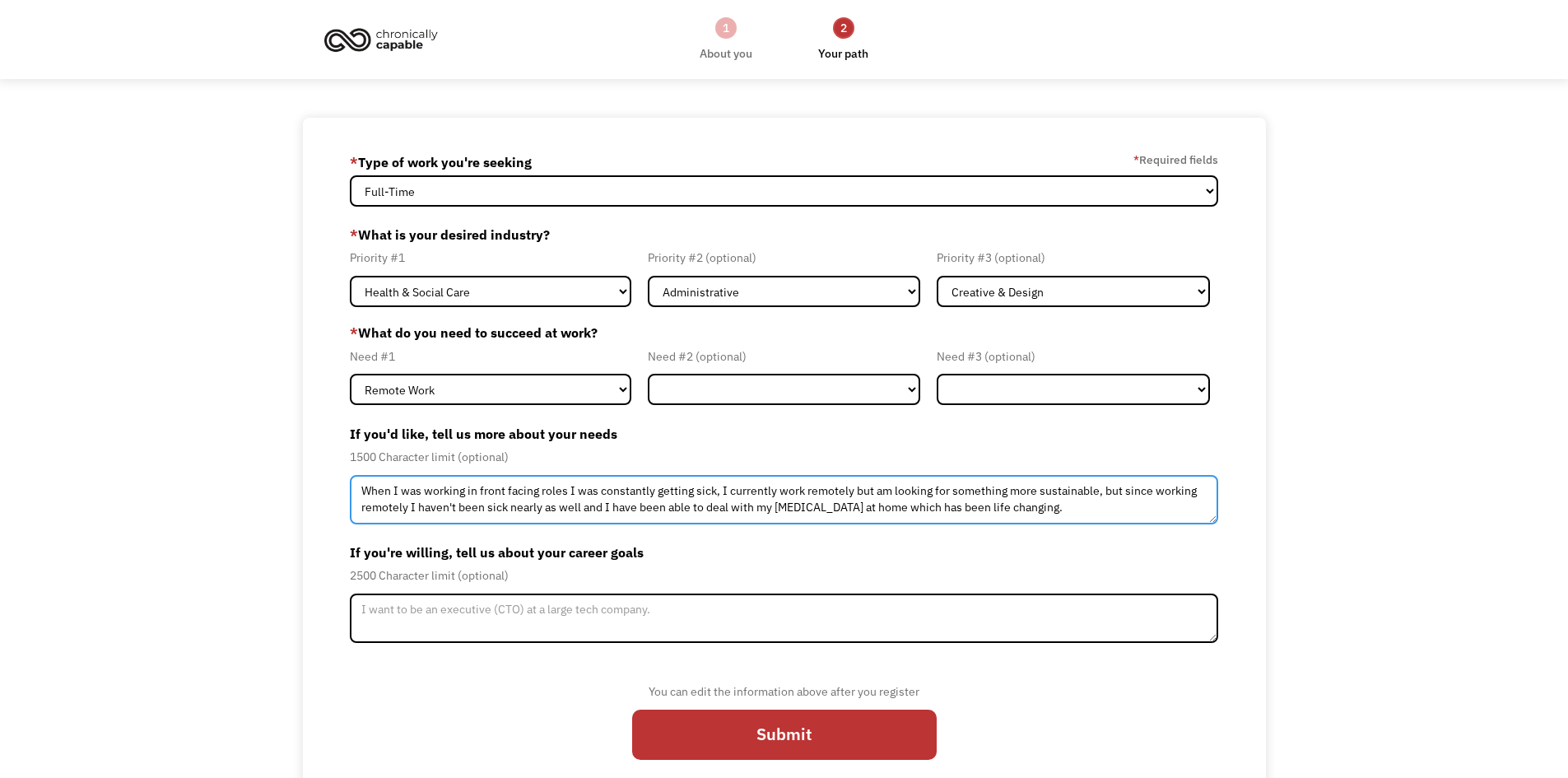
type textarea "When I was working in front facing roles I was constantly getting sick, I curre…"
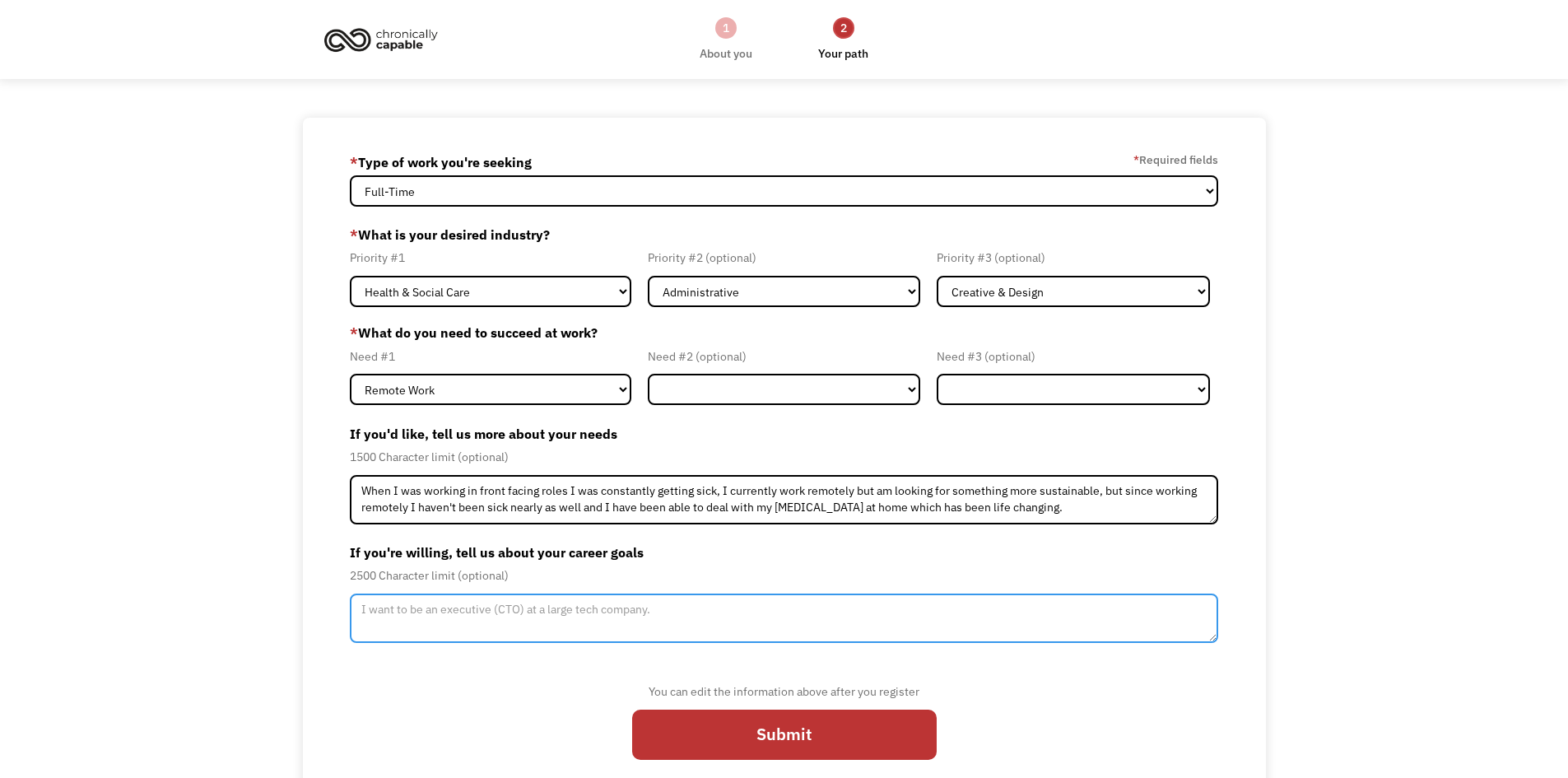
click at [413, 617] on textarea "Member-Update-Form-Step2" at bounding box center [784, 618] width 869 height 49
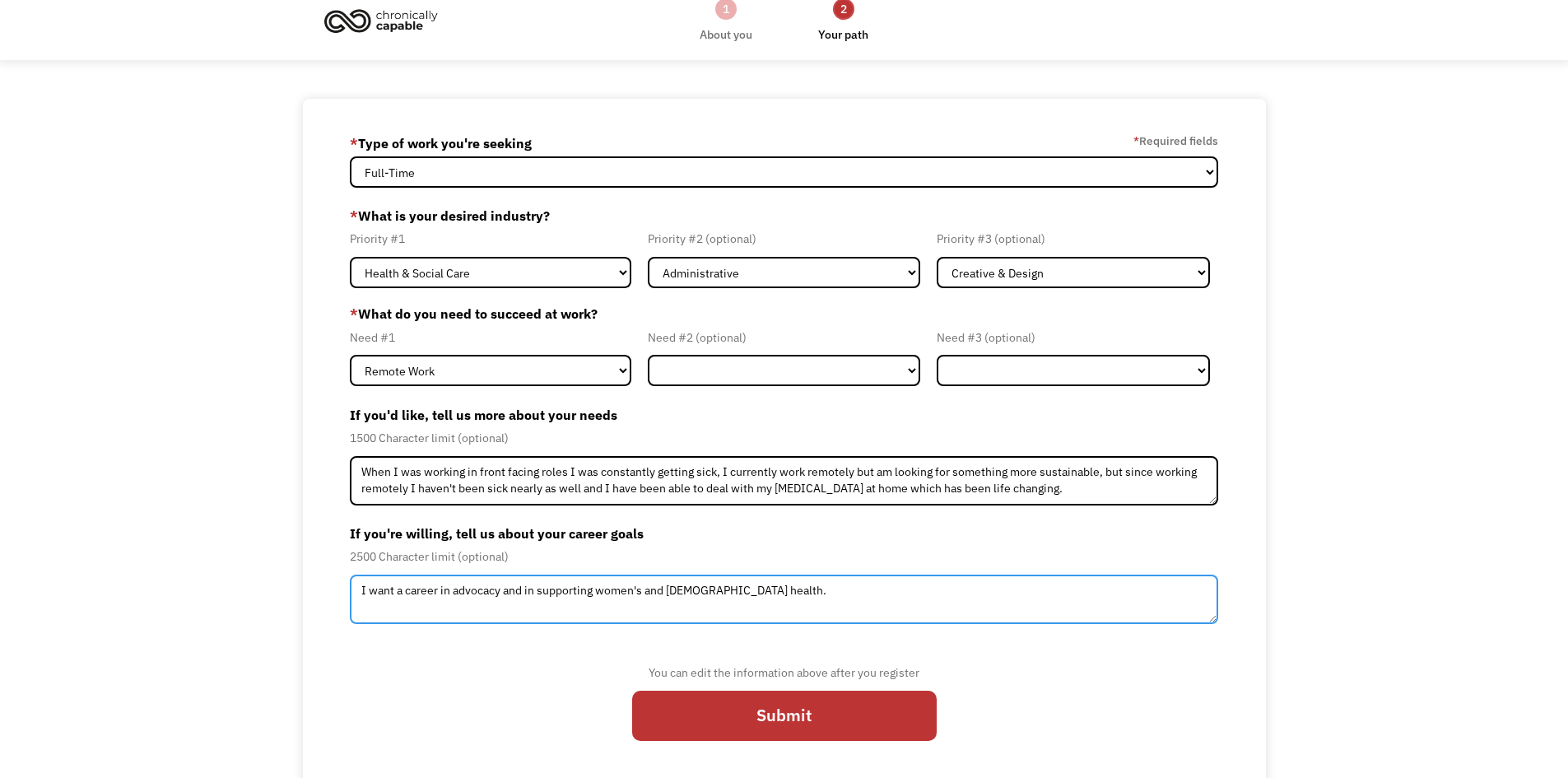
scroll to position [29, 0]
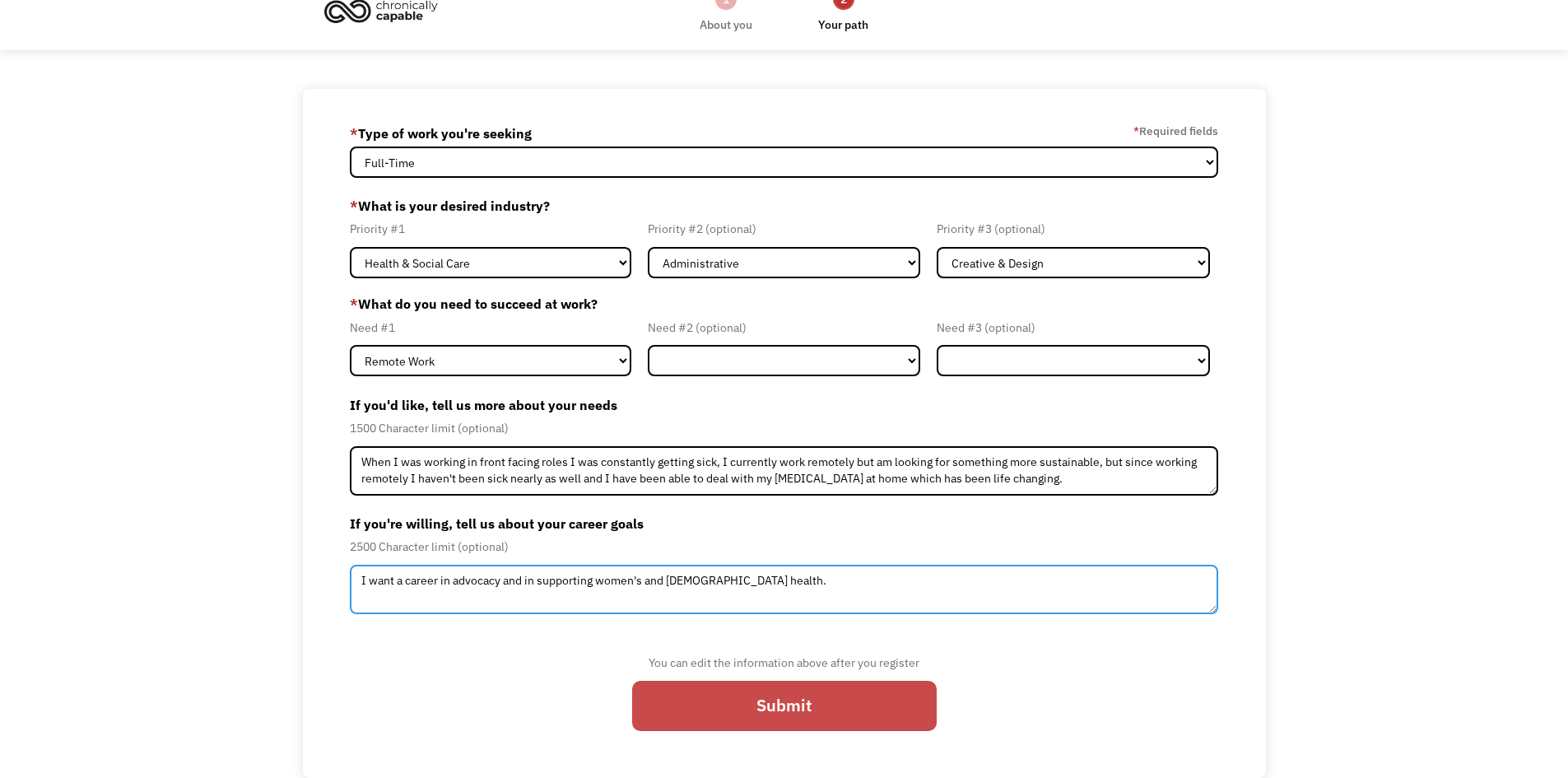
type textarea "I want a career in advocacy and in supporting women's and lgbt health."
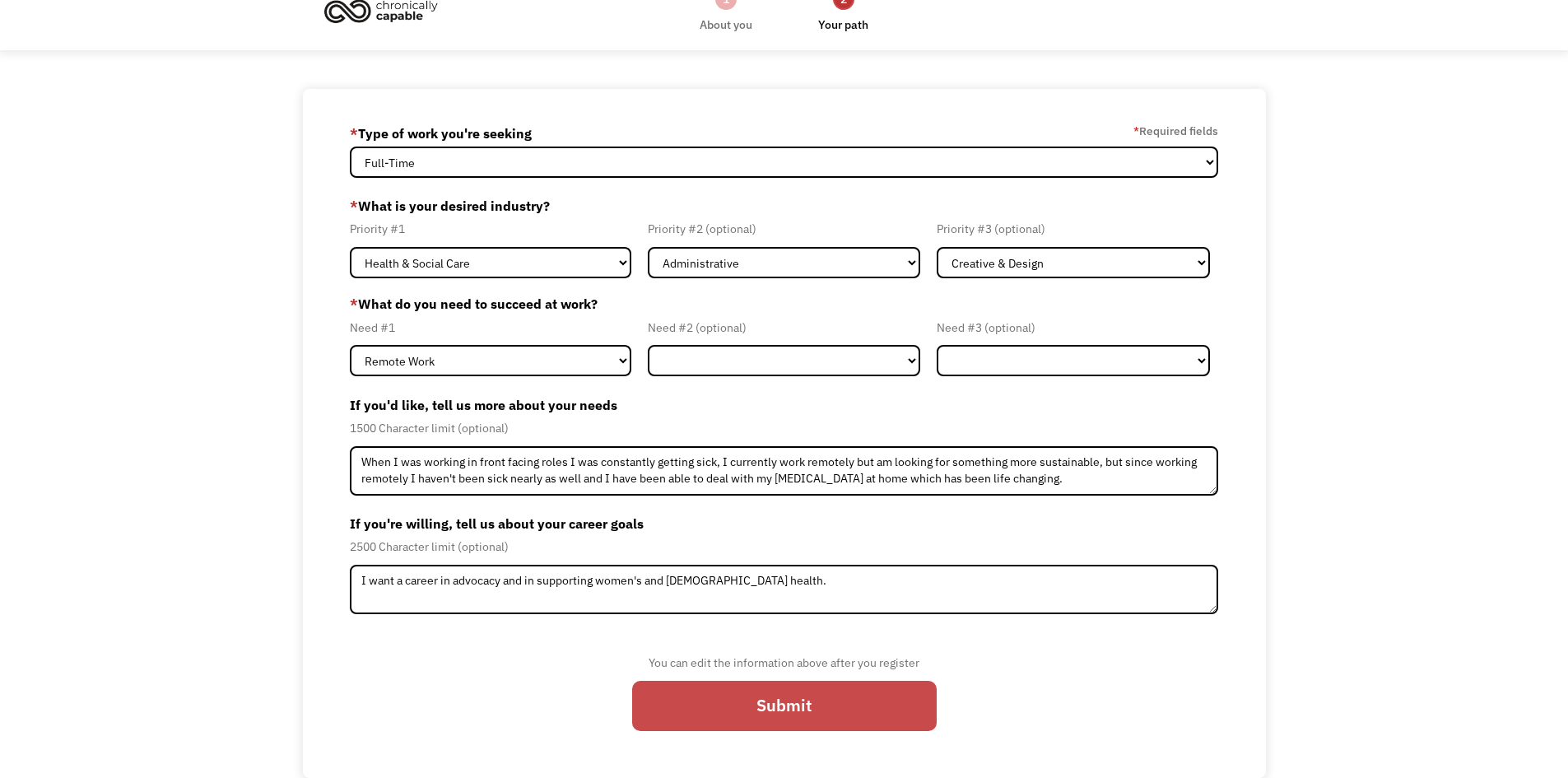
click at [792, 721] on input "Submit" at bounding box center [784, 706] width 304 height 51
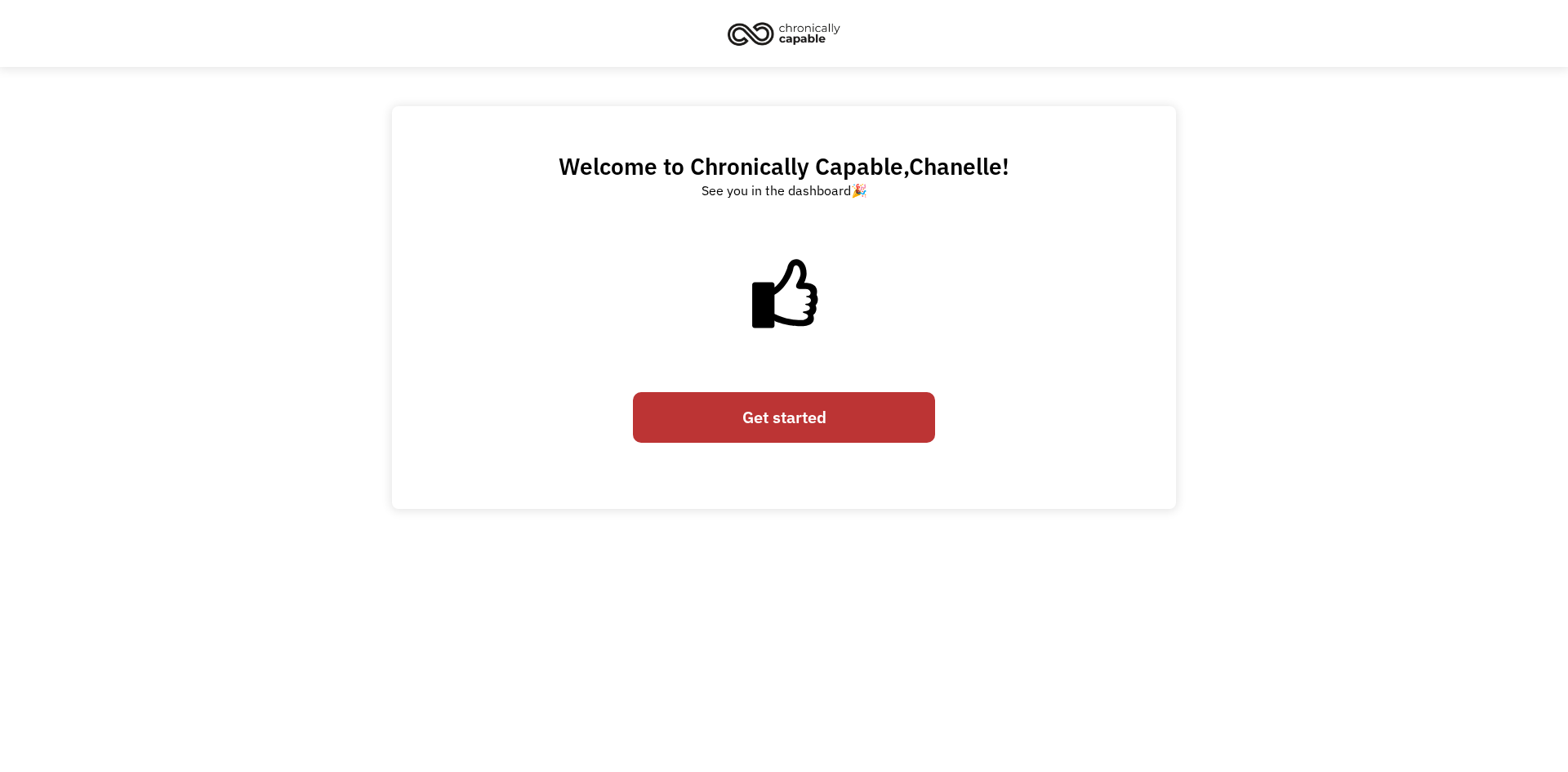
click at [846, 441] on link "Get started" at bounding box center [784, 418] width 302 height 51
